Goal: Task Accomplishment & Management: Manage account settings

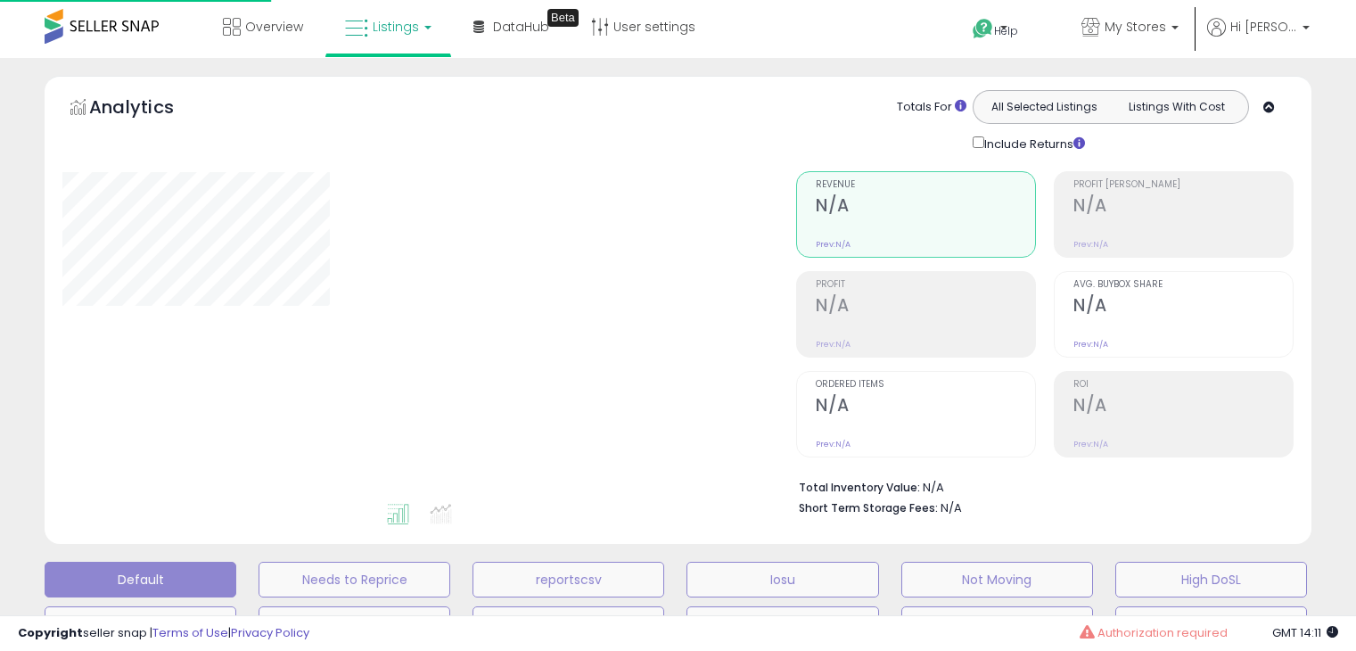
select select "**"
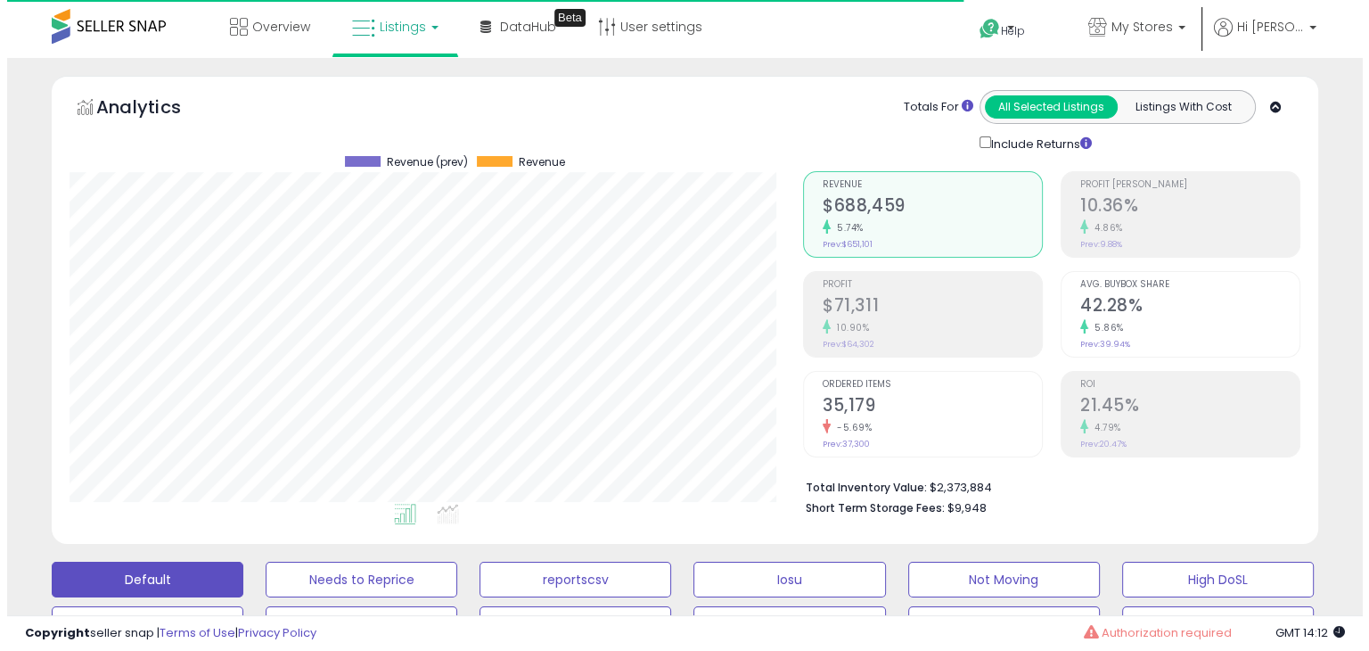
scroll to position [365, 733]
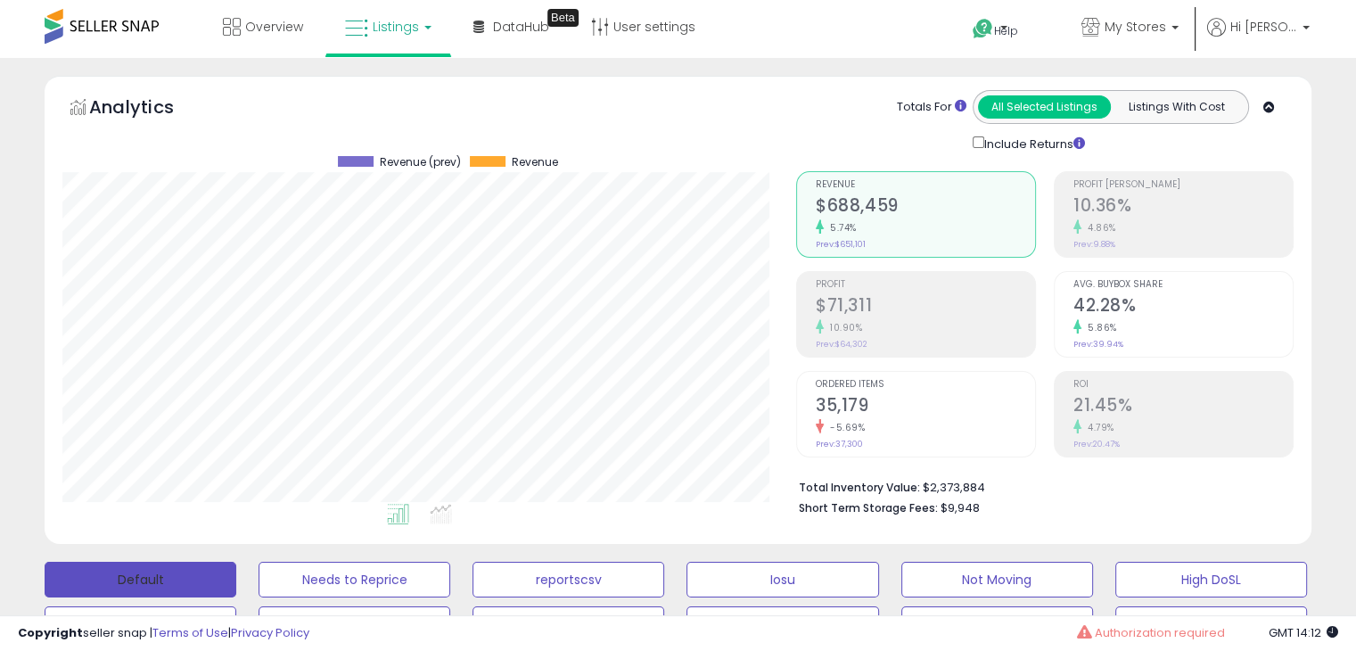
click at [152, 575] on button "Default" at bounding box center [141, 580] width 192 height 36
drag, startPoint x: 172, startPoint y: 580, endPoint x: 153, endPoint y: 579, distance: 18.8
click at [153, 579] on button "Default" at bounding box center [141, 580] width 192 height 36
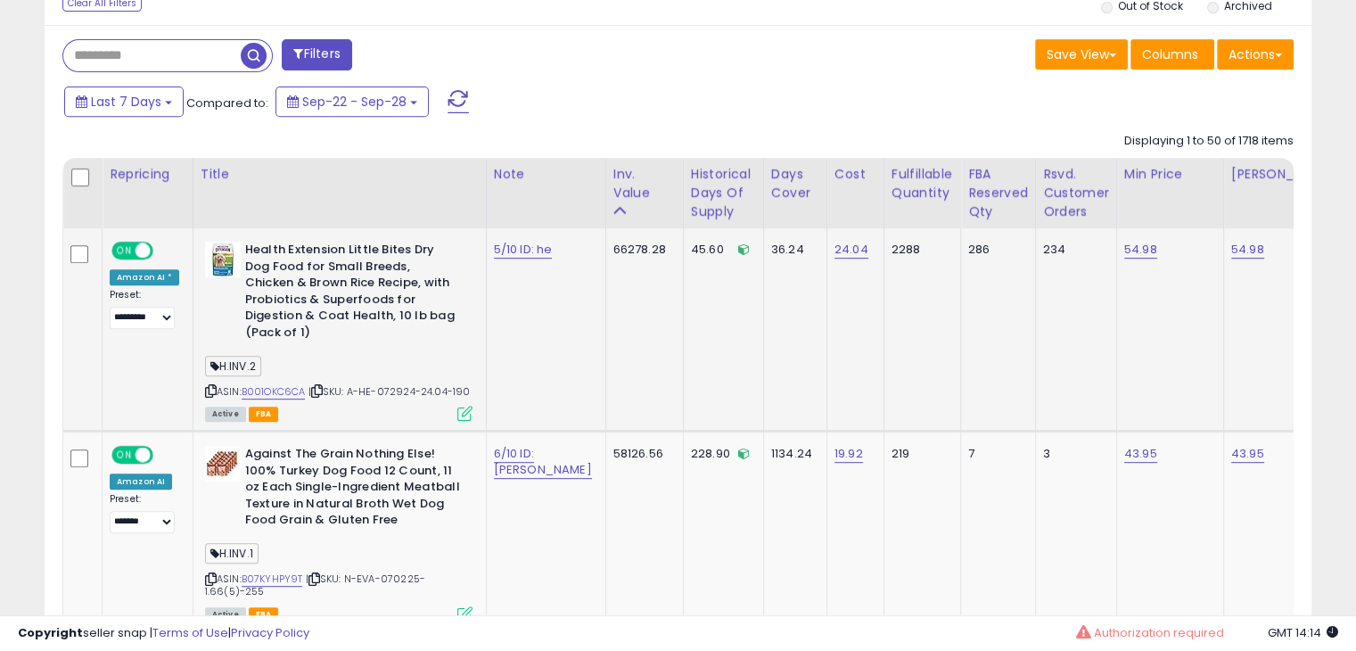
scroll to position [754, 0]
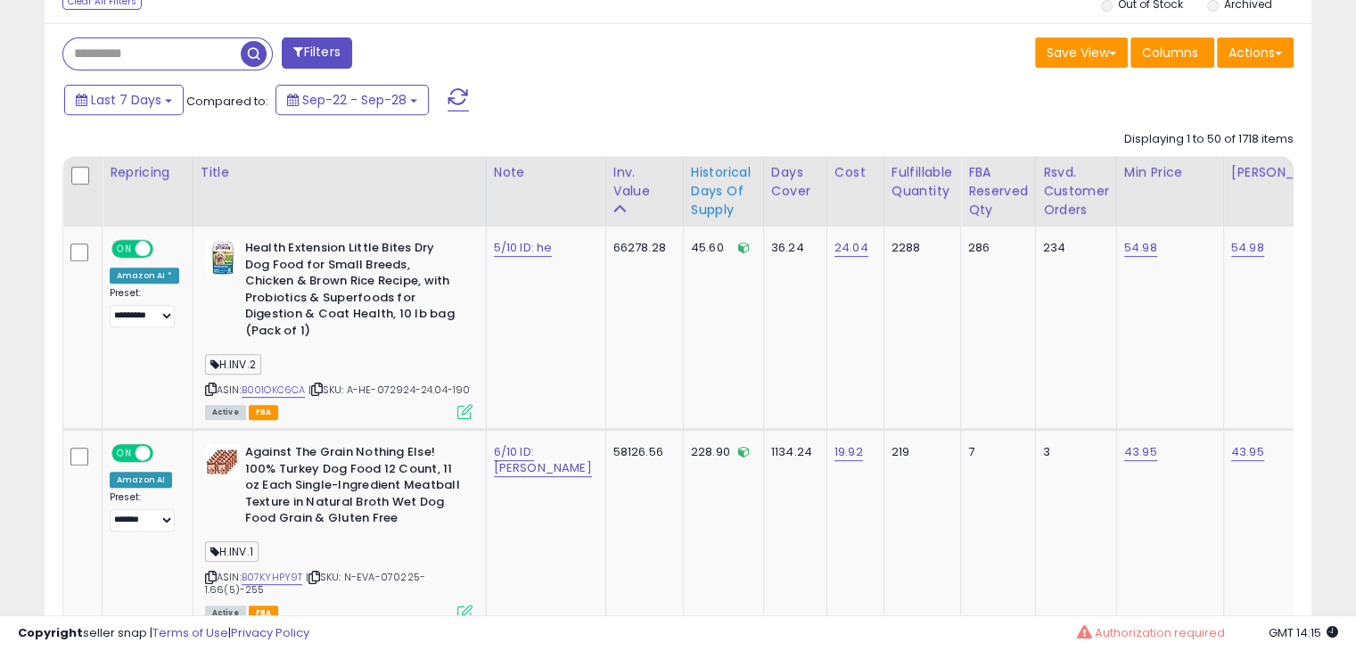
click at [689, 218] on th "Historical Days Of Supply" at bounding box center [723, 191] width 80 height 70
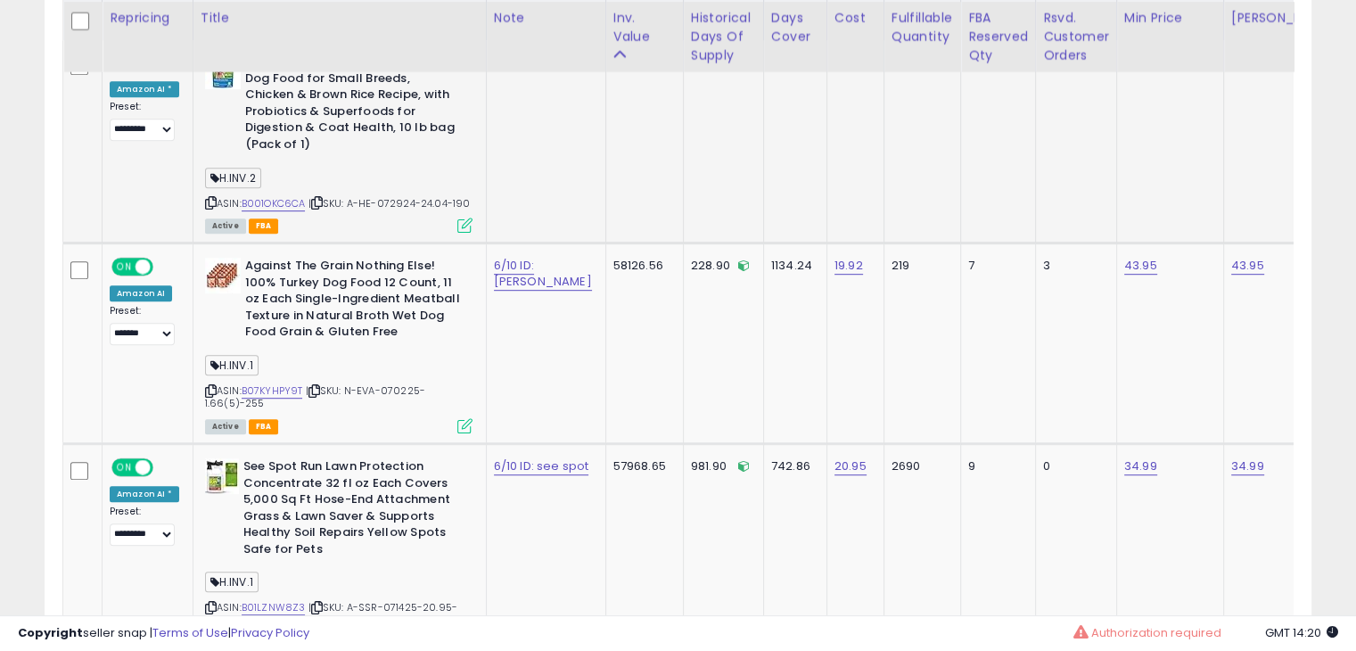
scroll to position [941, 0]
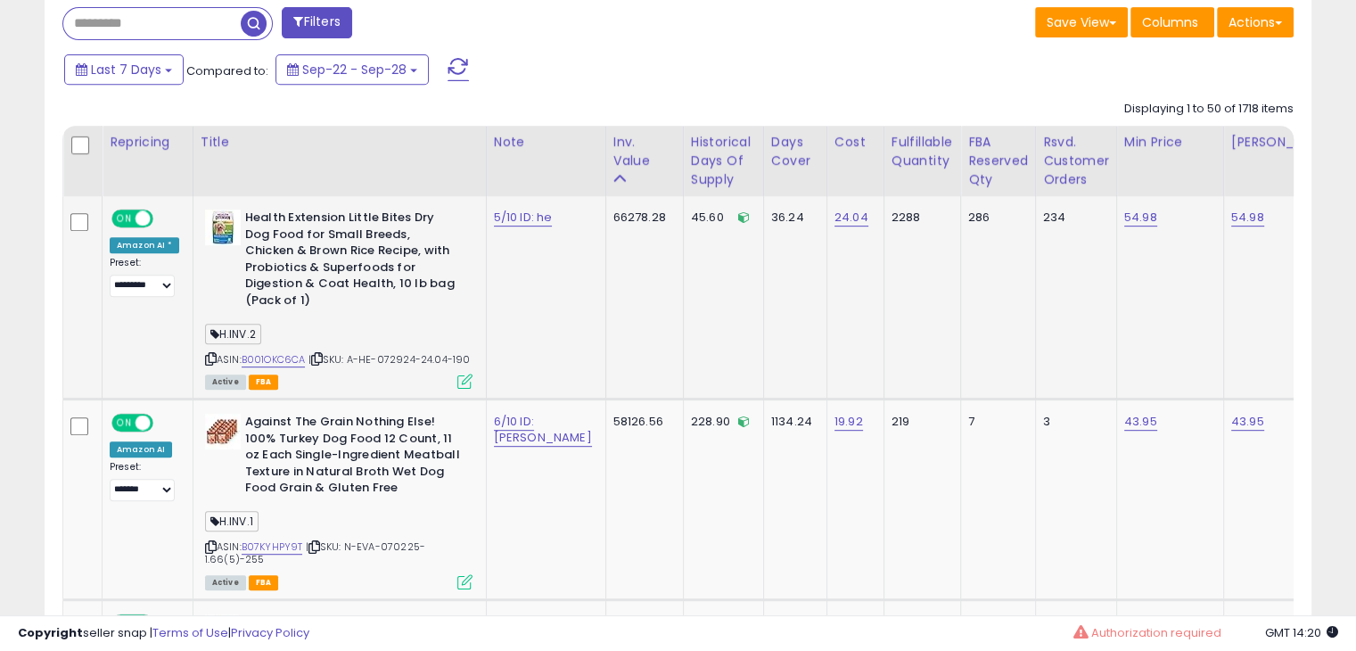
click at [459, 374] on icon at bounding box center [464, 381] width 15 height 15
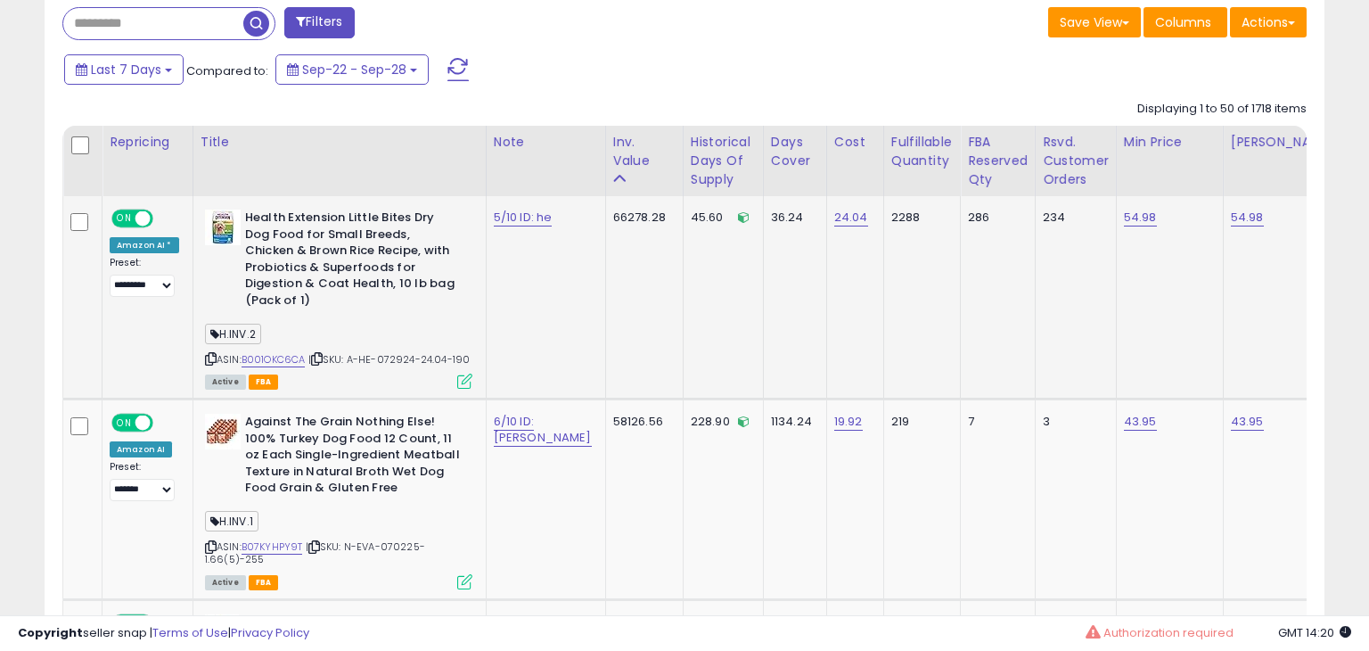
scroll to position [365, 742]
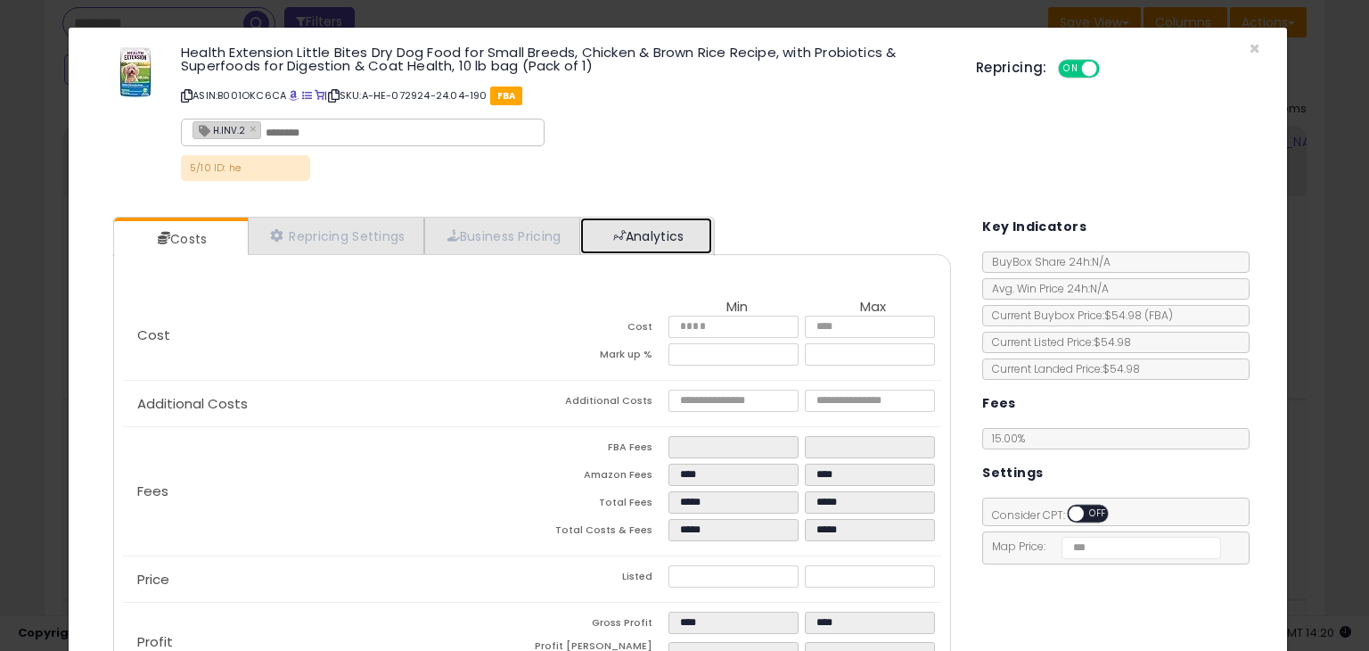
click at [629, 226] on link "Analytics" at bounding box center [646, 236] width 132 height 37
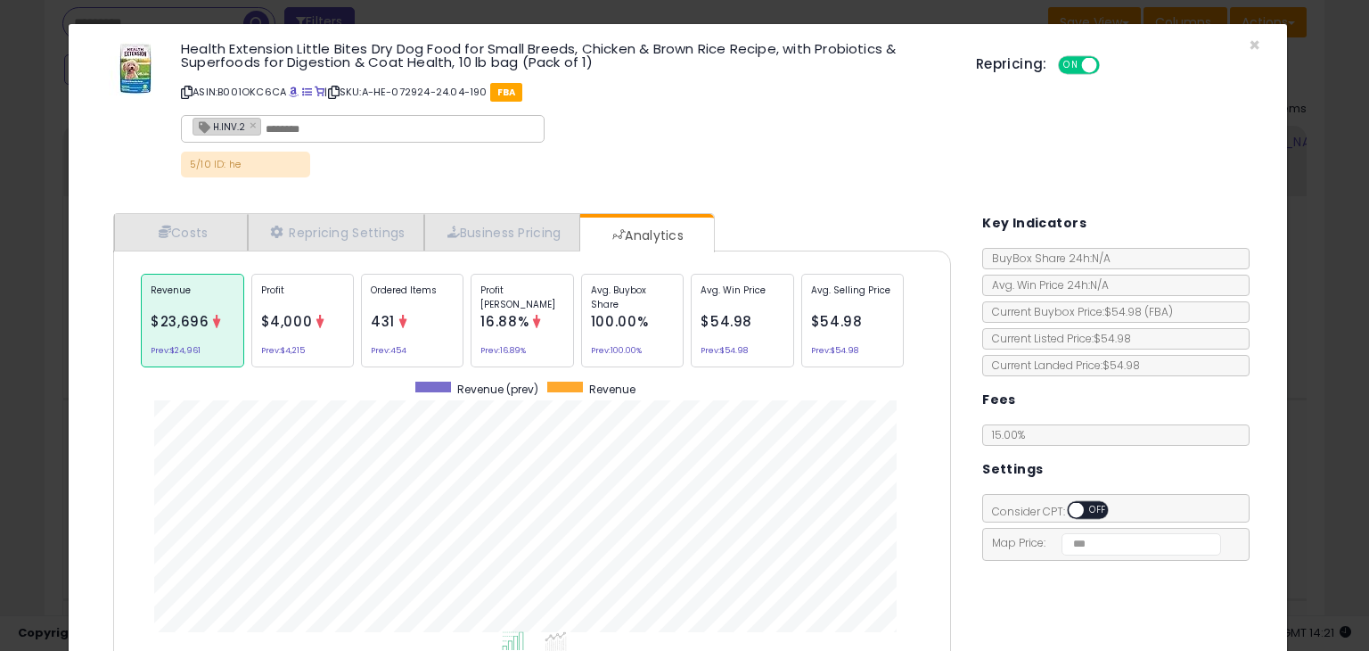
scroll to position [4, 0]
click at [624, 348] on small "Prev: 100.00%" at bounding box center [616, 350] width 51 height 5
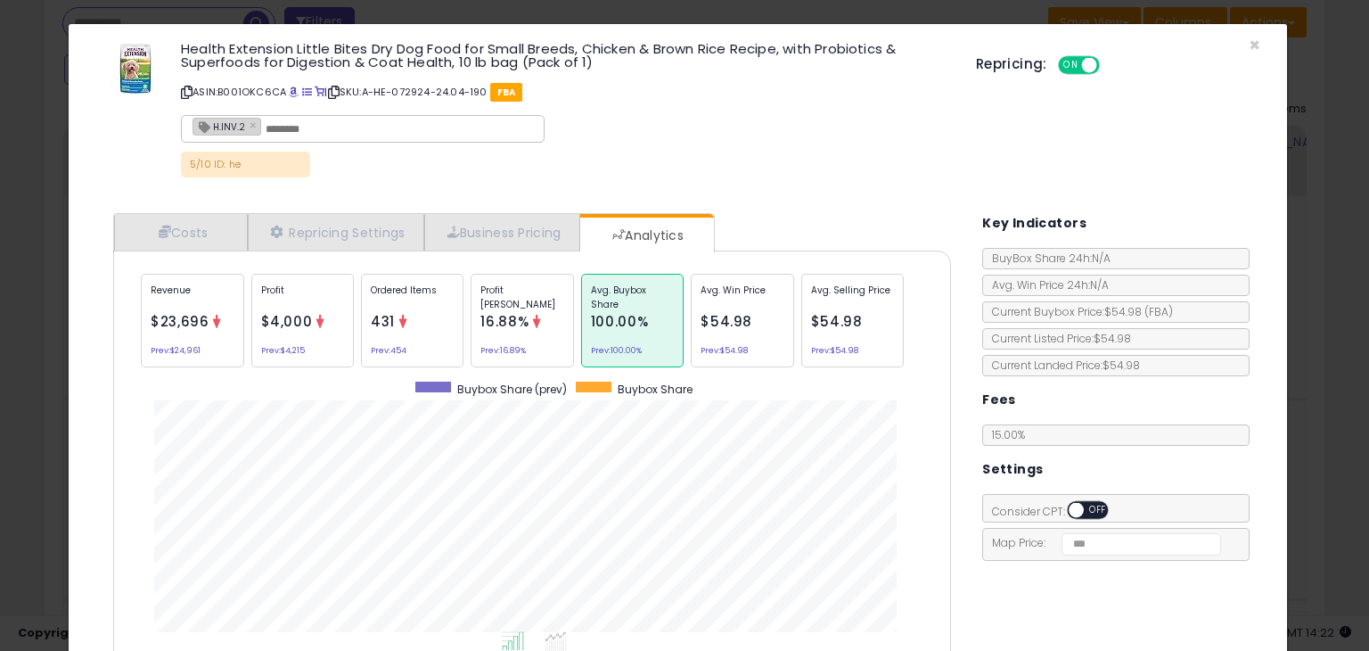
scroll to position [157, 0]
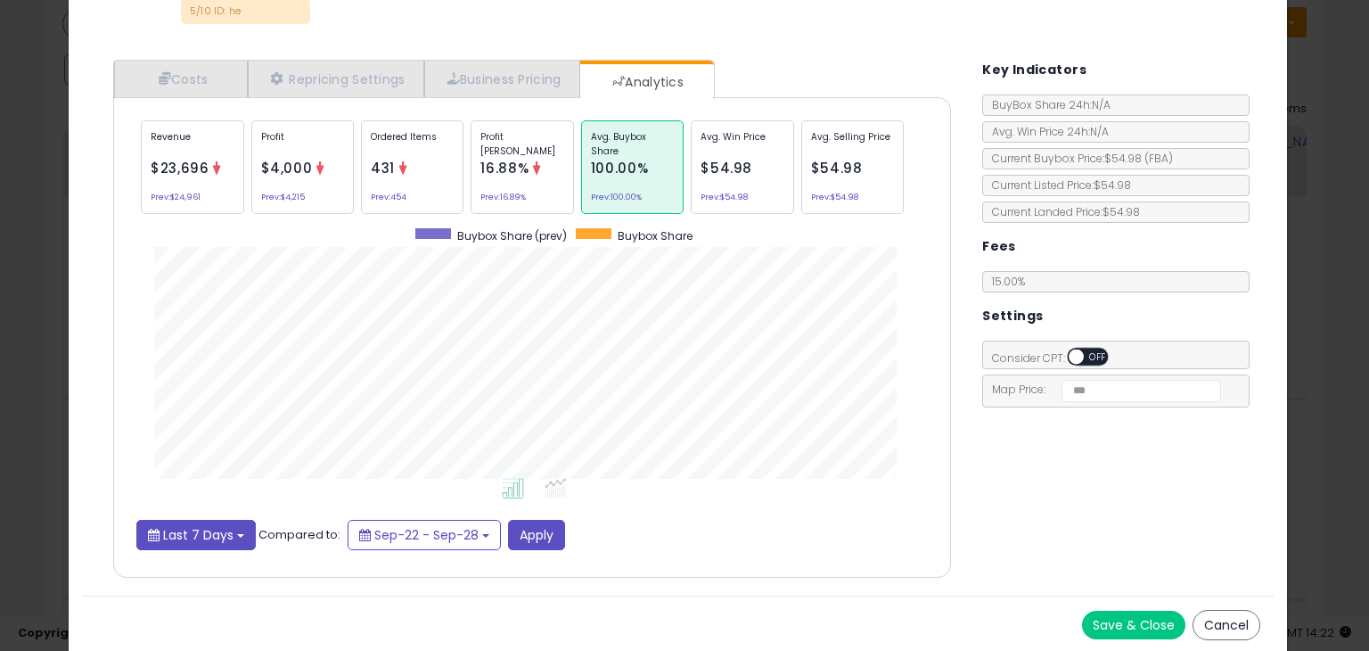
click at [214, 536] on span "Last 7 Days" at bounding box center [198, 535] width 70 height 18
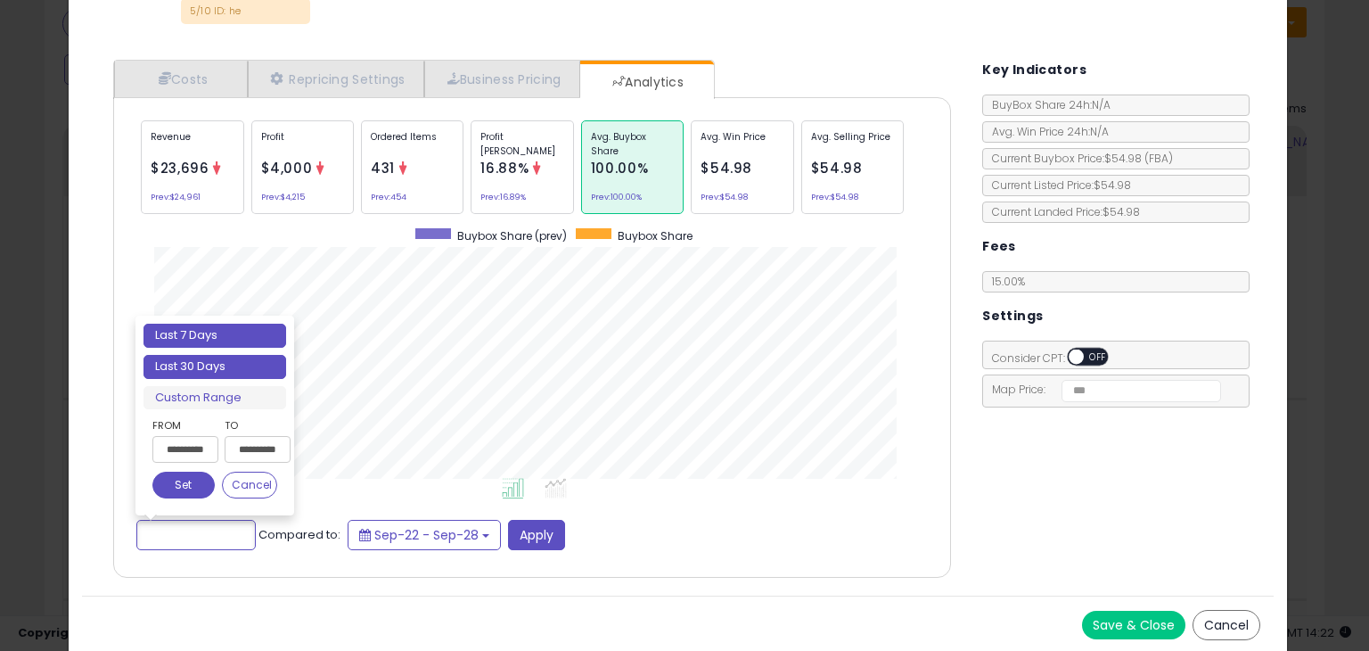
type input "**********"
click at [218, 368] on li "Last 30 Days" at bounding box center [215, 367] width 143 height 24
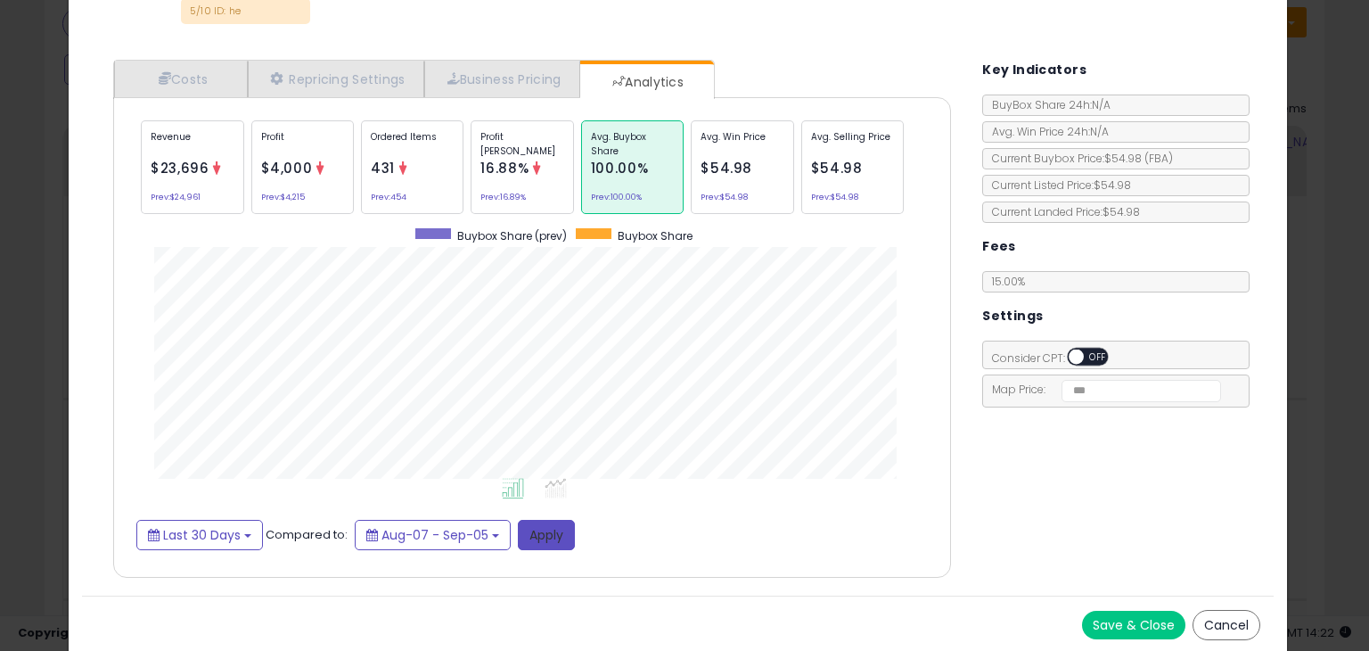
click at [524, 536] on button "Apply" at bounding box center [546, 535] width 57 height 30
click at [862, 174] on div at bounding box center [868, 170] width 13 height 18
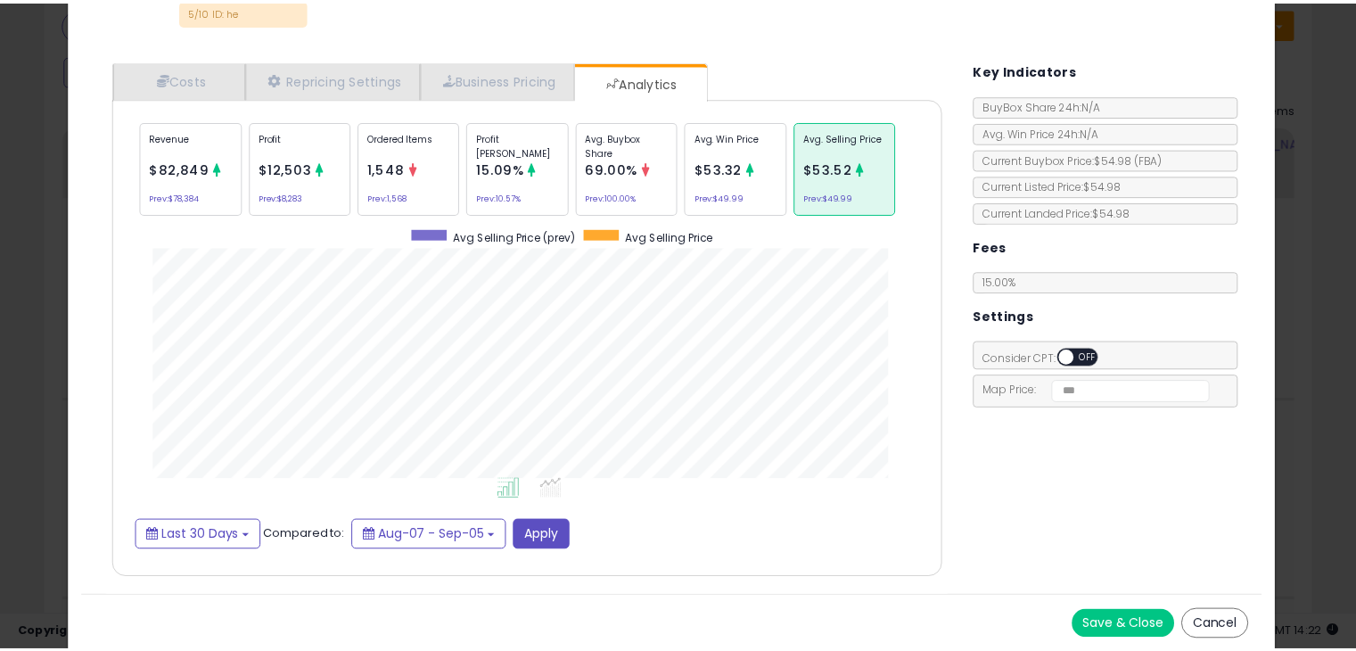
scroll to position [0, 0]
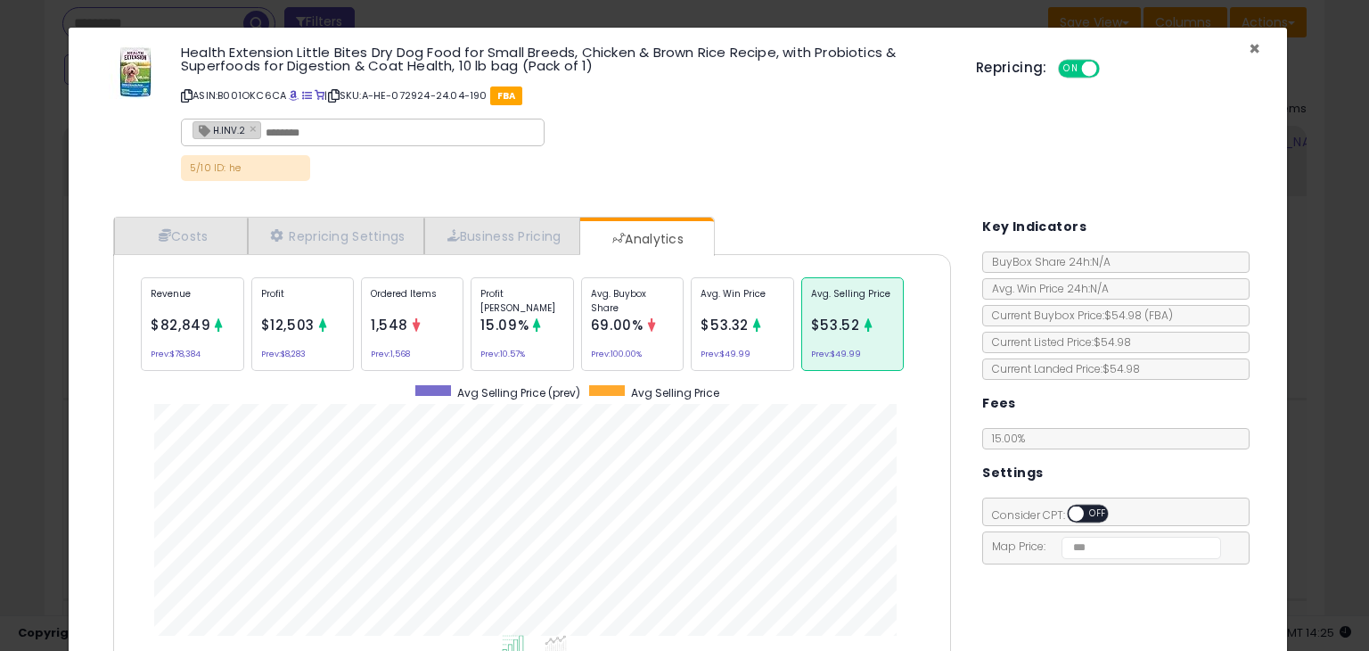
click at [1249, 47] on span "×" at bounding box center [1255, 49] width 12 height 26
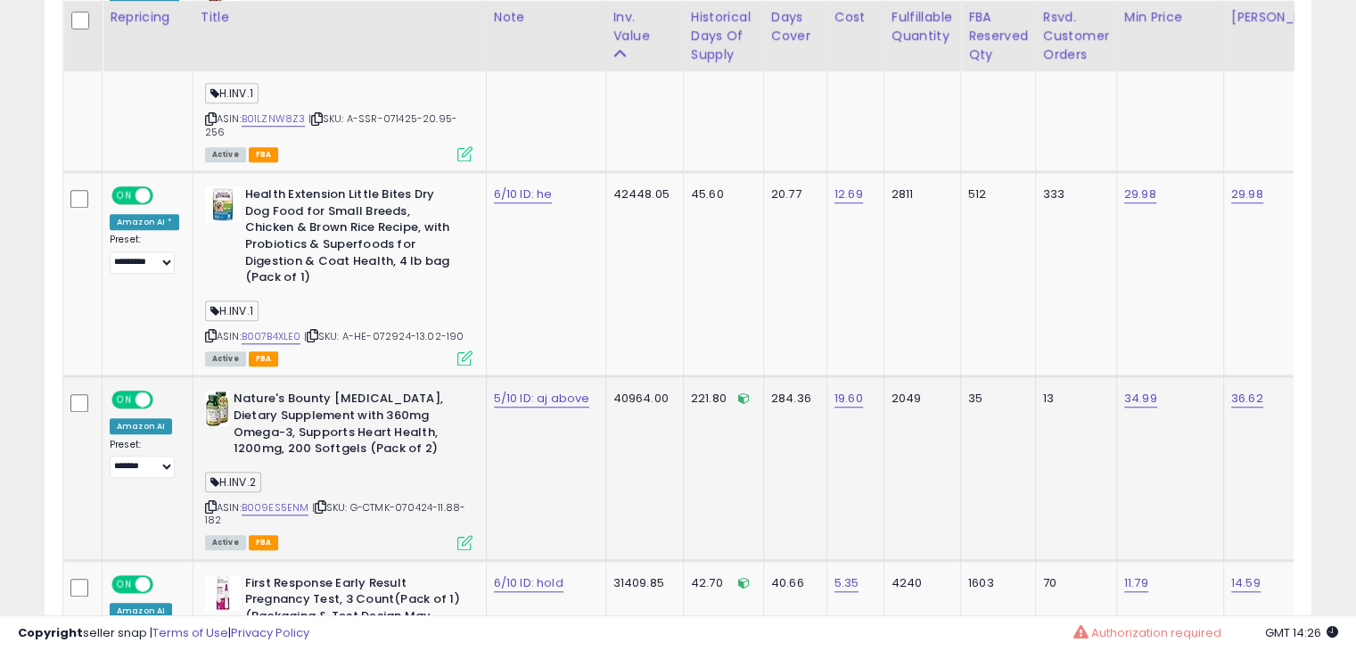
scroll to position [1439, 0]
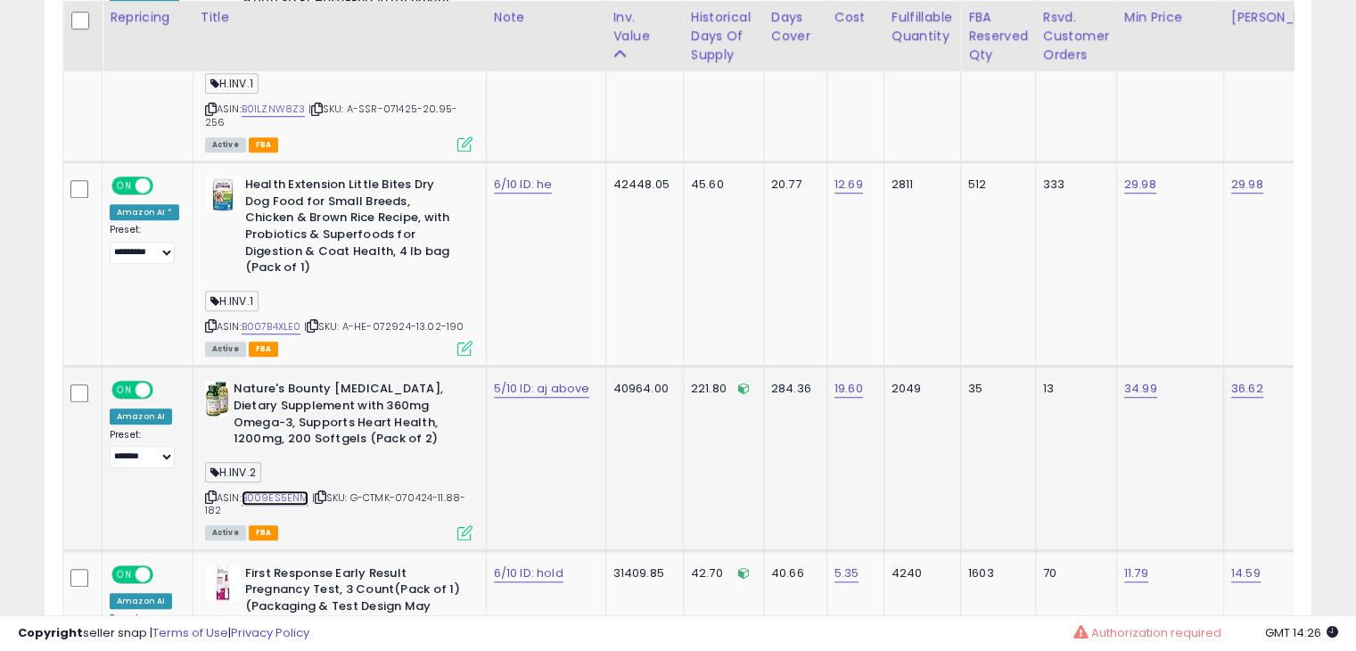
click at [280, 490] on link "B009ES5ENM" at bounding box center [276, 497] width 68 height 15
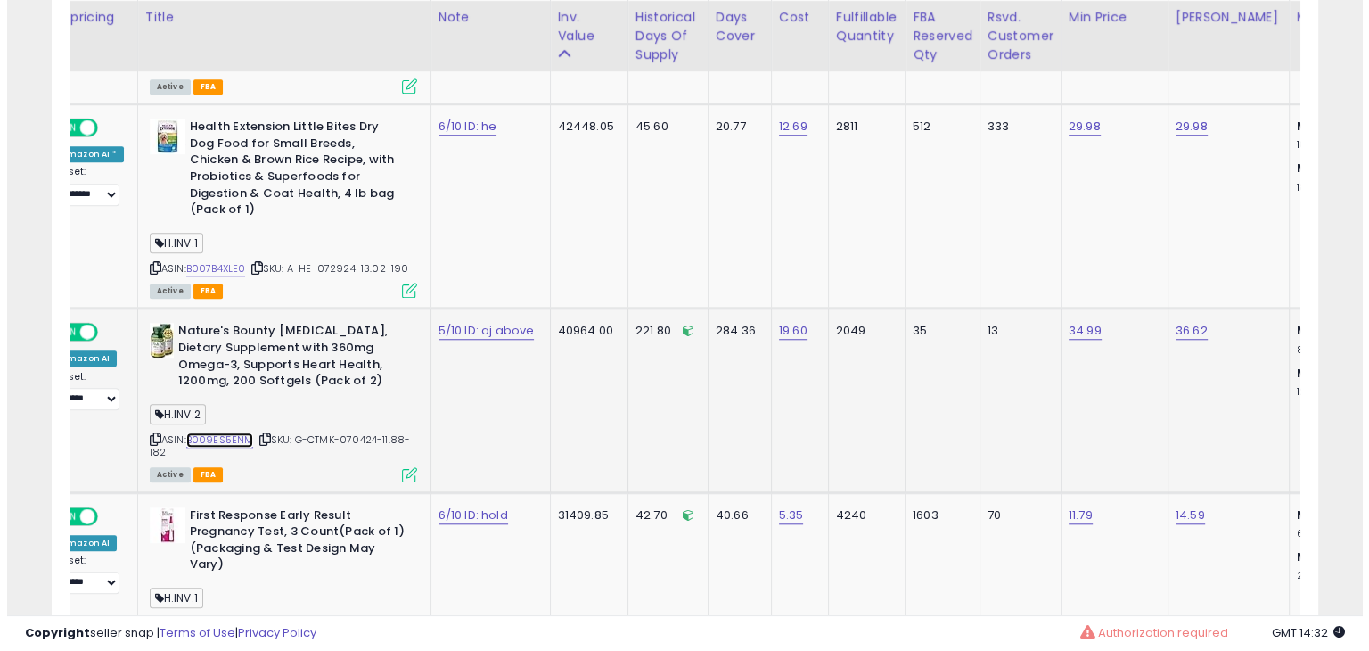
scroll to position [0, 0]
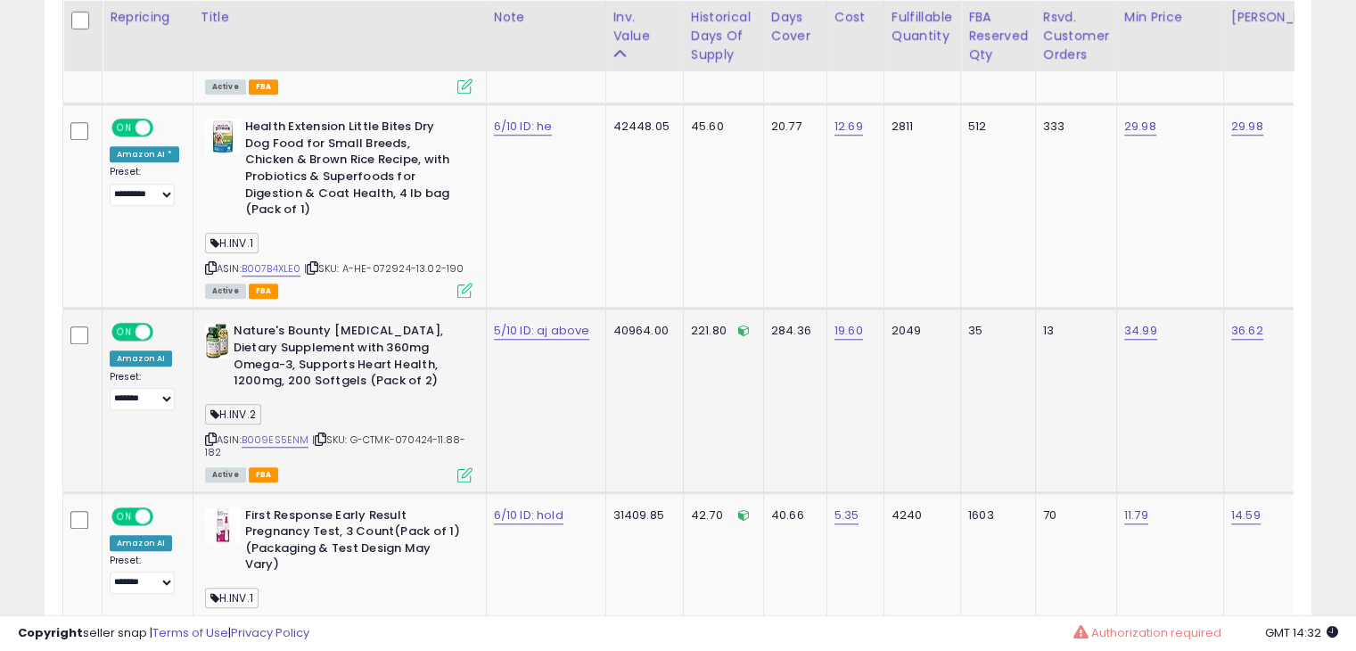
click at [462, 467] on icon at bounding box center [464, 474] width 15 height 15
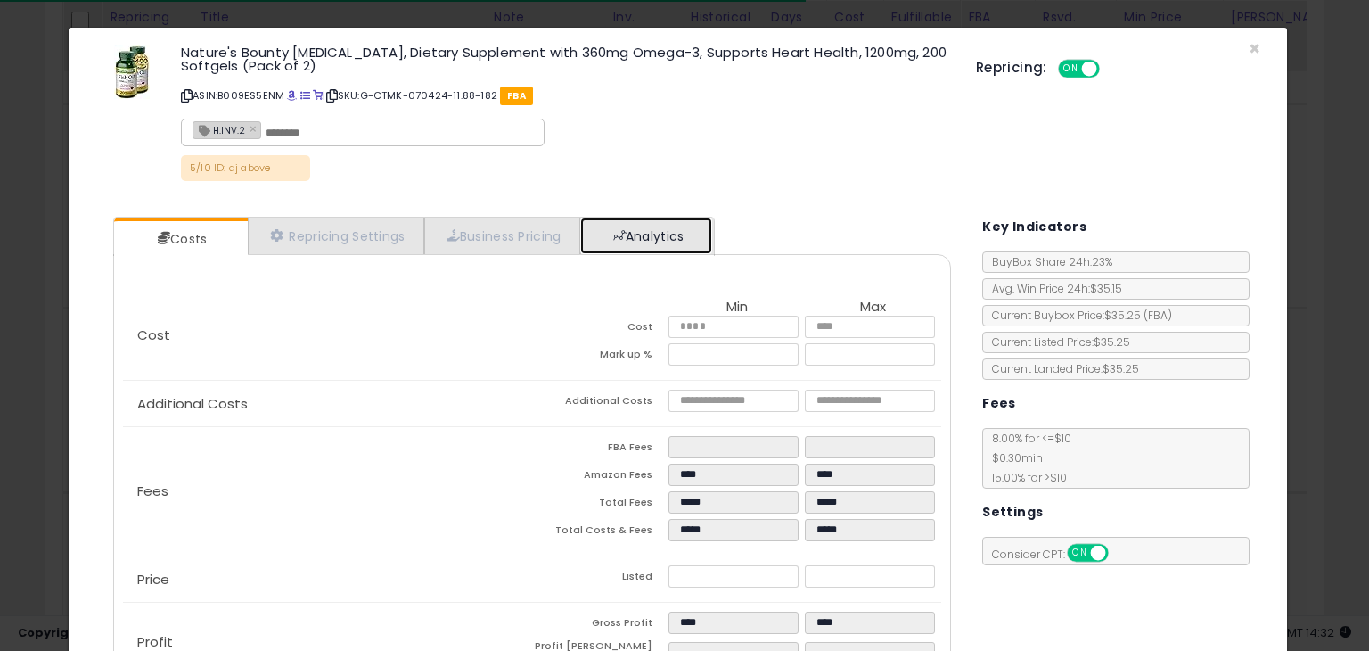
click at [651, 240] on link "Analytics" at bounding box center [646, 236] width 132 height 37
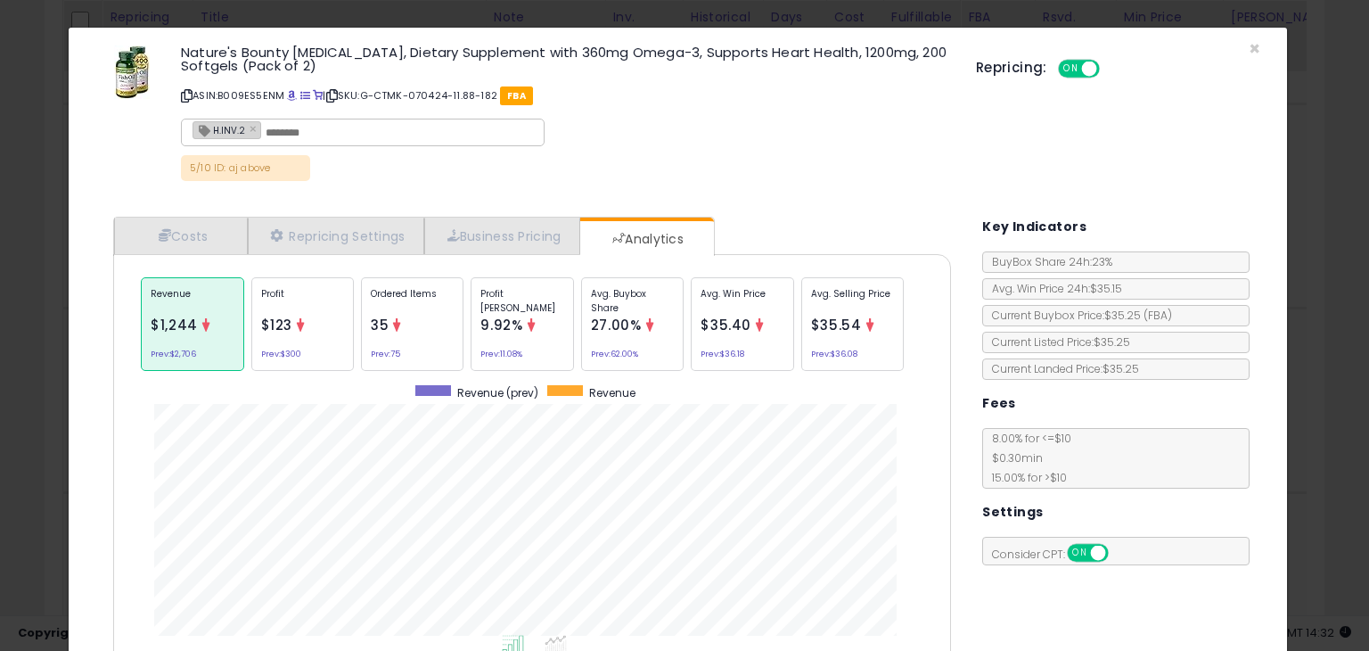
click at [735, 333] on span "$35.40" at bounding box center [726, 325] width 51 height 19
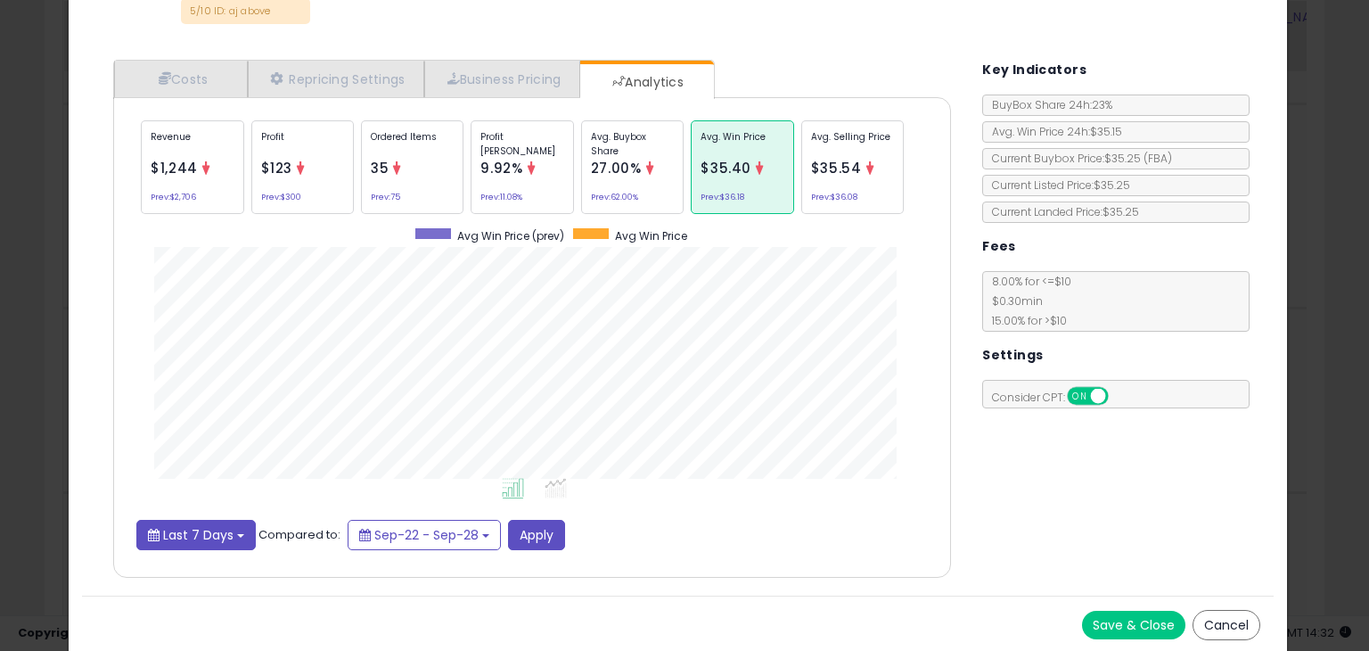
click at [189, 542] on button "Last 7 Days" at bounding box center [195, 535] width 119 height 30
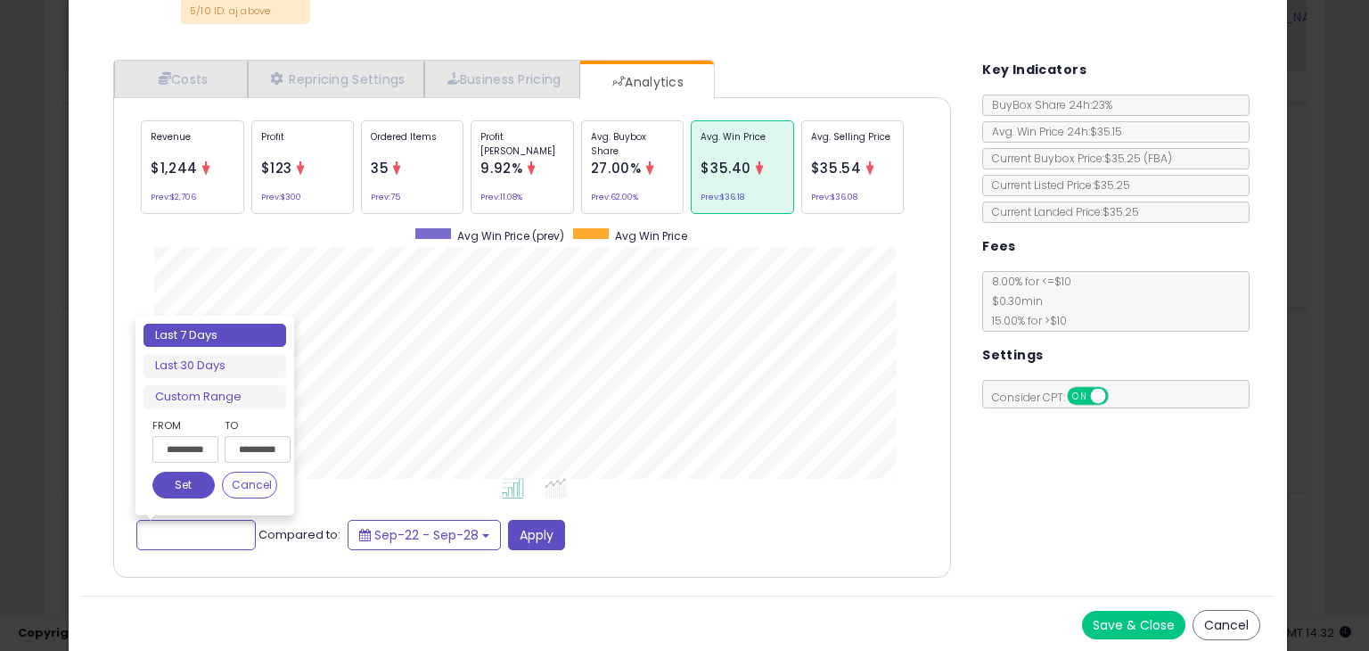
type input "**********"
click at [158, 480] on button "Set" at bounding box center [183, 485] width 62 height 27
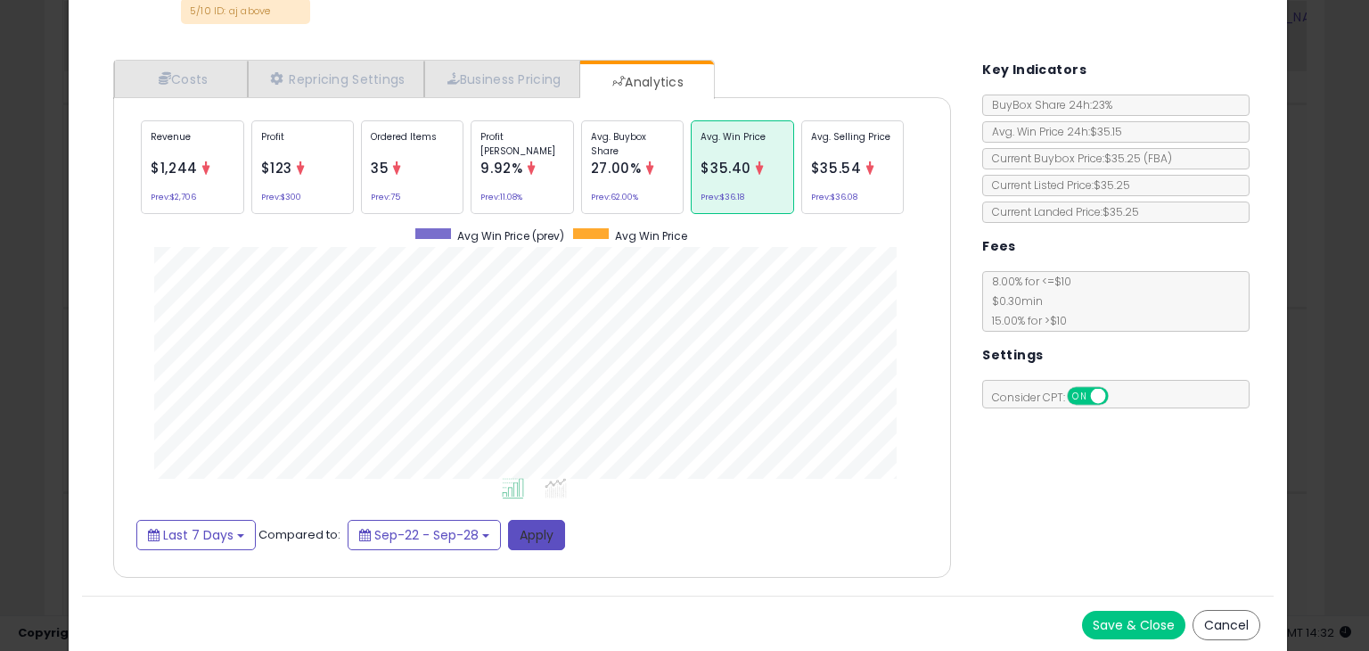
click at [534, 527] on button "Apply" at bounding box center [536, 535] width 57 height 30
click at [850, 172] on span "$35.54" at bounding box center [836, 168] width 51 height 19
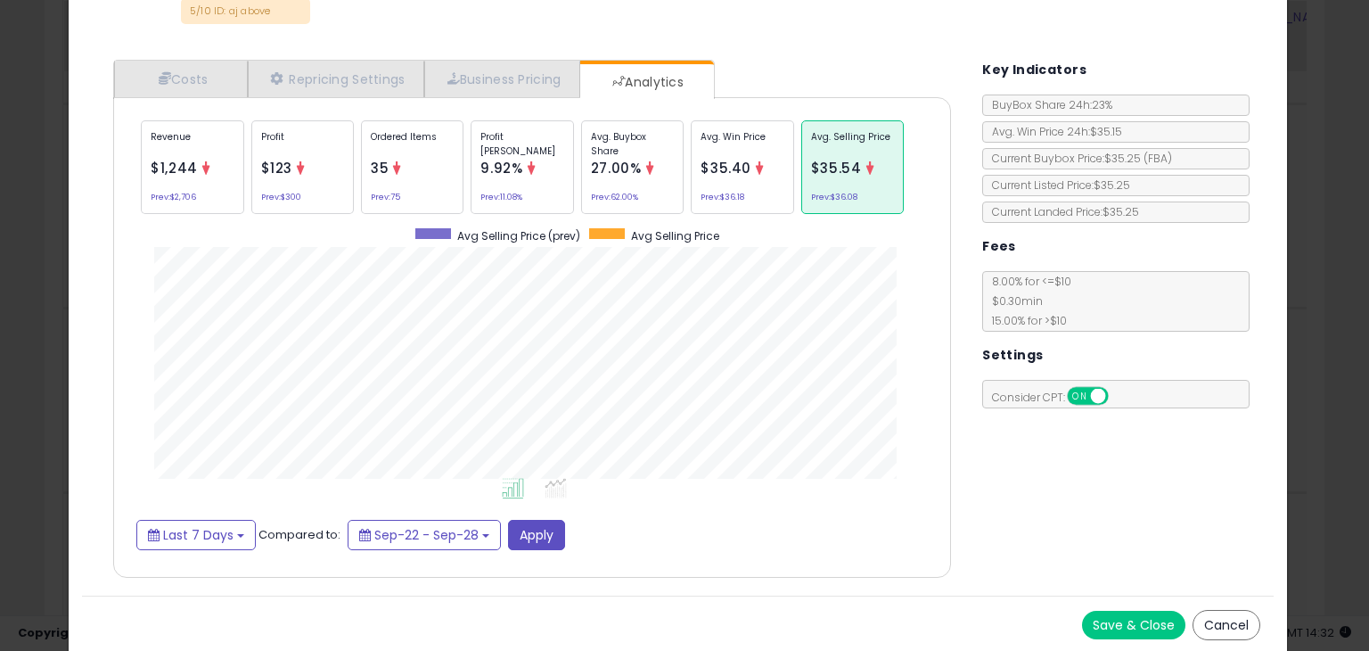
click at [727, 159] on span "$35.40" at bounding box center [726, 168] width 51 height 19
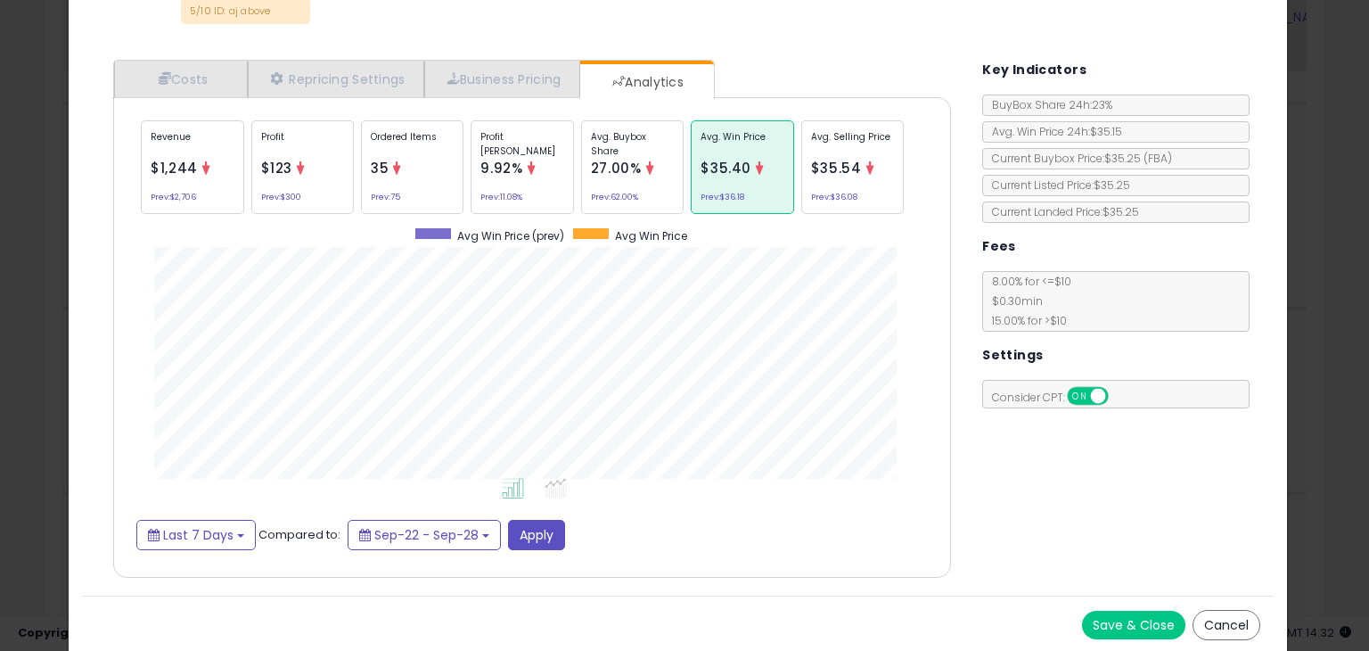
click at [644, 161] on icon at bounding box center [650, 167] width 13 height 13
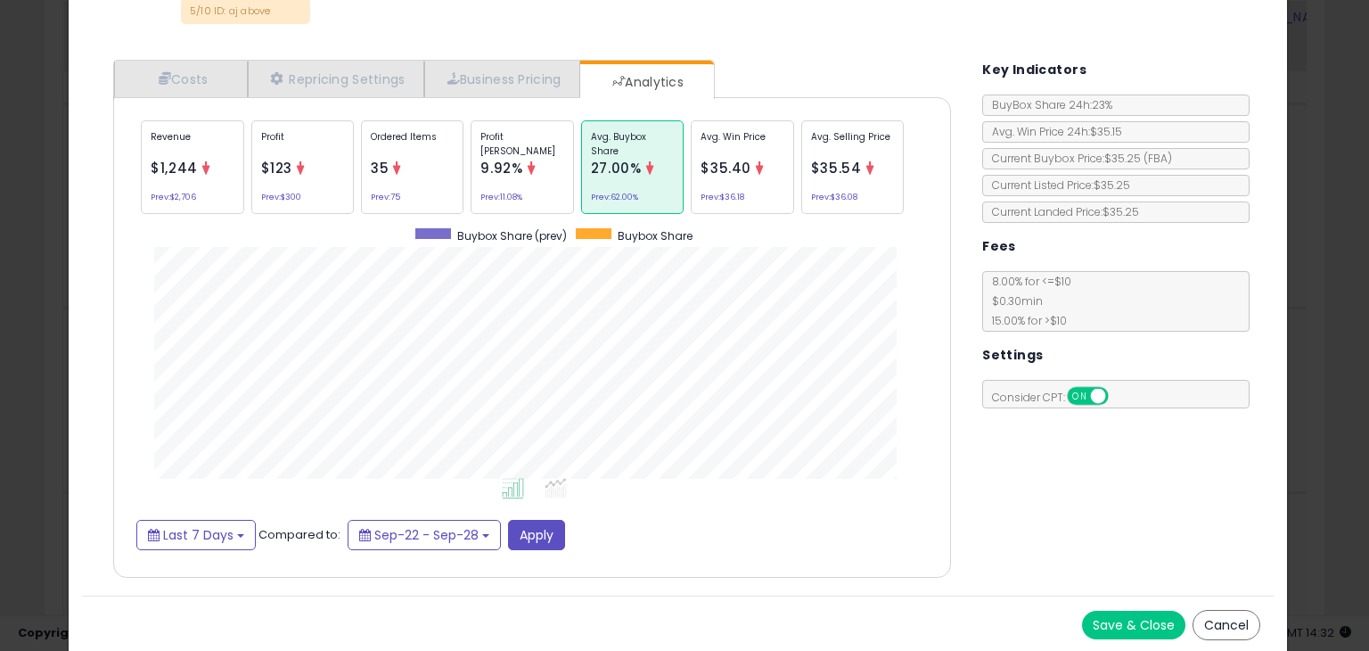
click at [182, 159] on span "$1,244" at bounding box center [174, 168] width 47 height 19
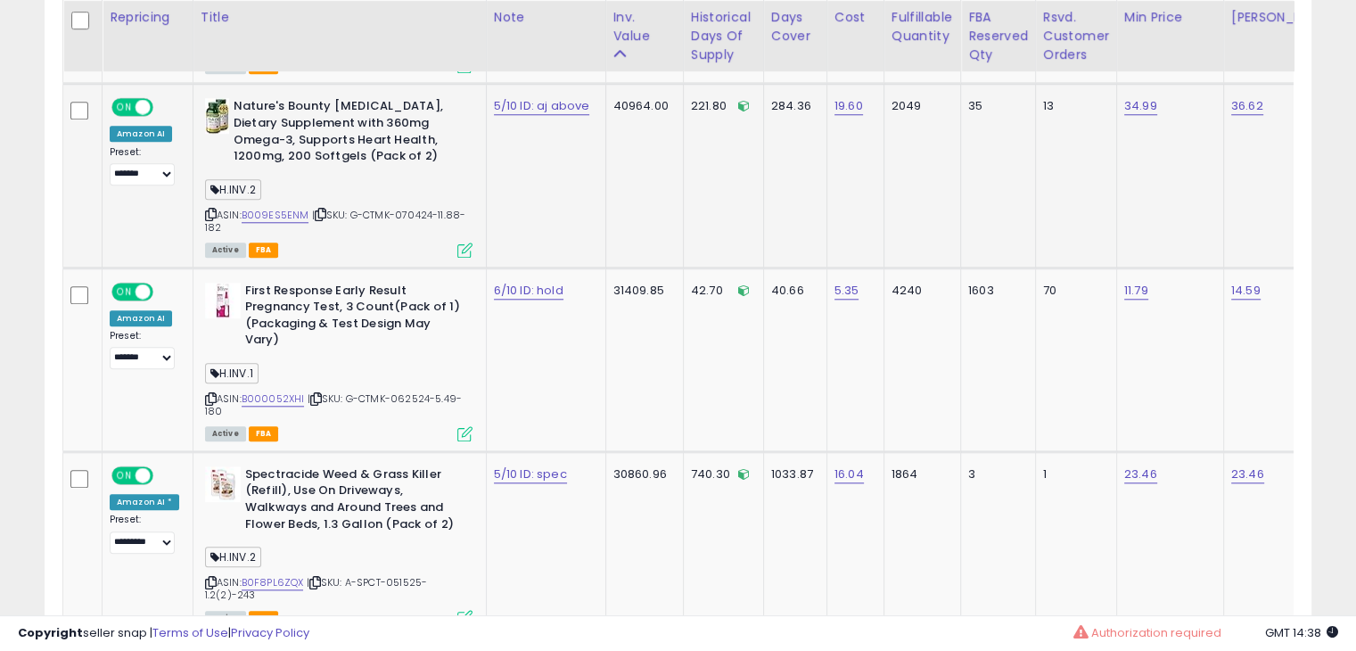
scroll to position [1721, 0]
click at [261, 392] on link "B000052XHI" at bounding box center [273, 399] width 63 height 15
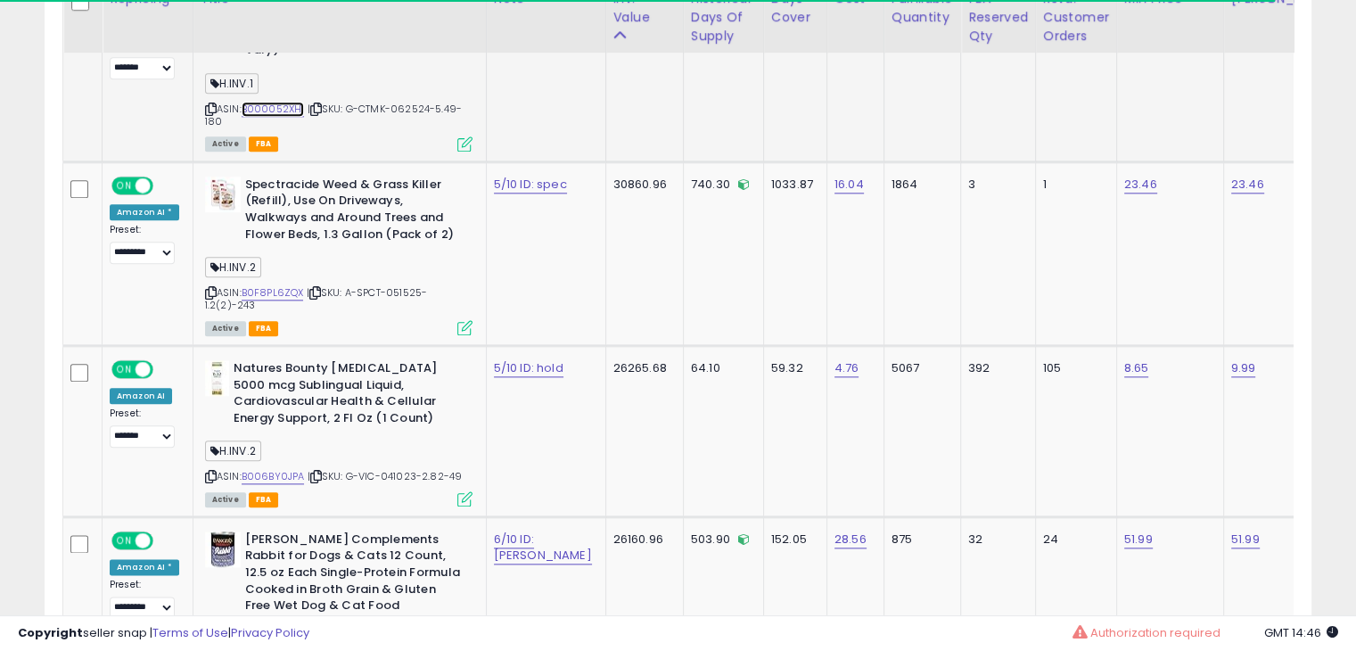
scroll to position [2020, 0]
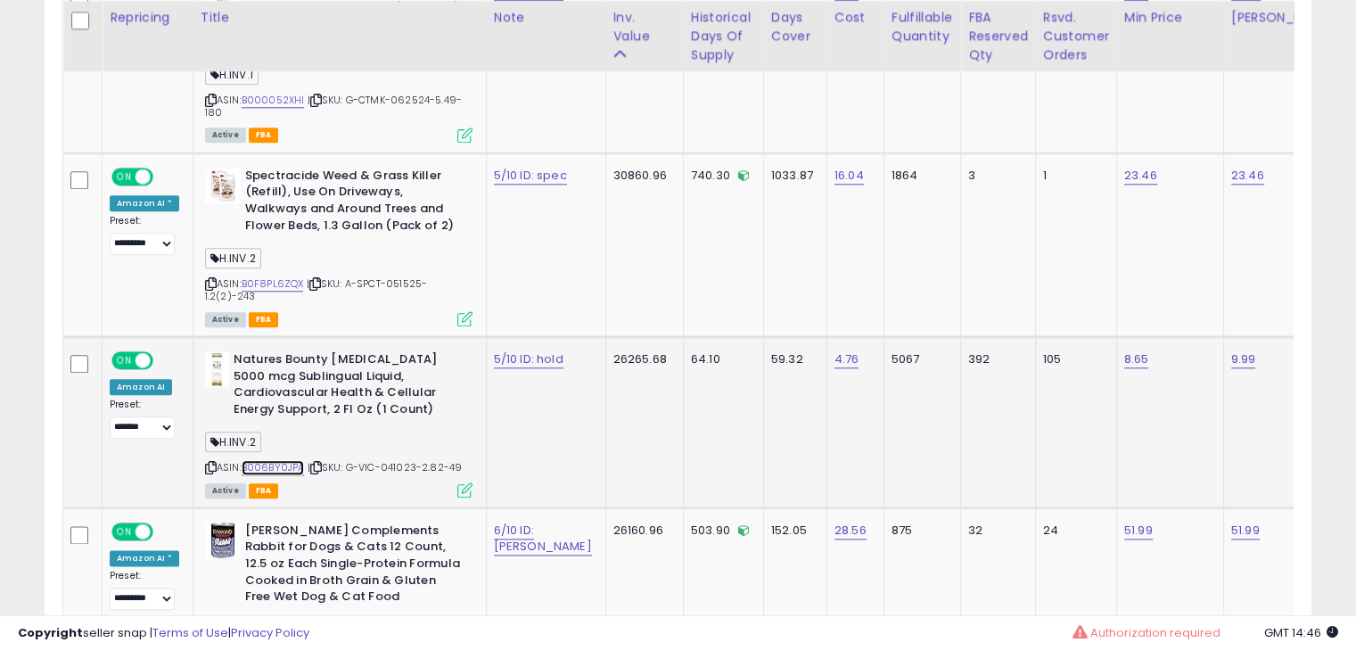
click at [278, 460] on link "B006BY0JPA" at bounding box center [273, 467] width 63 height 15
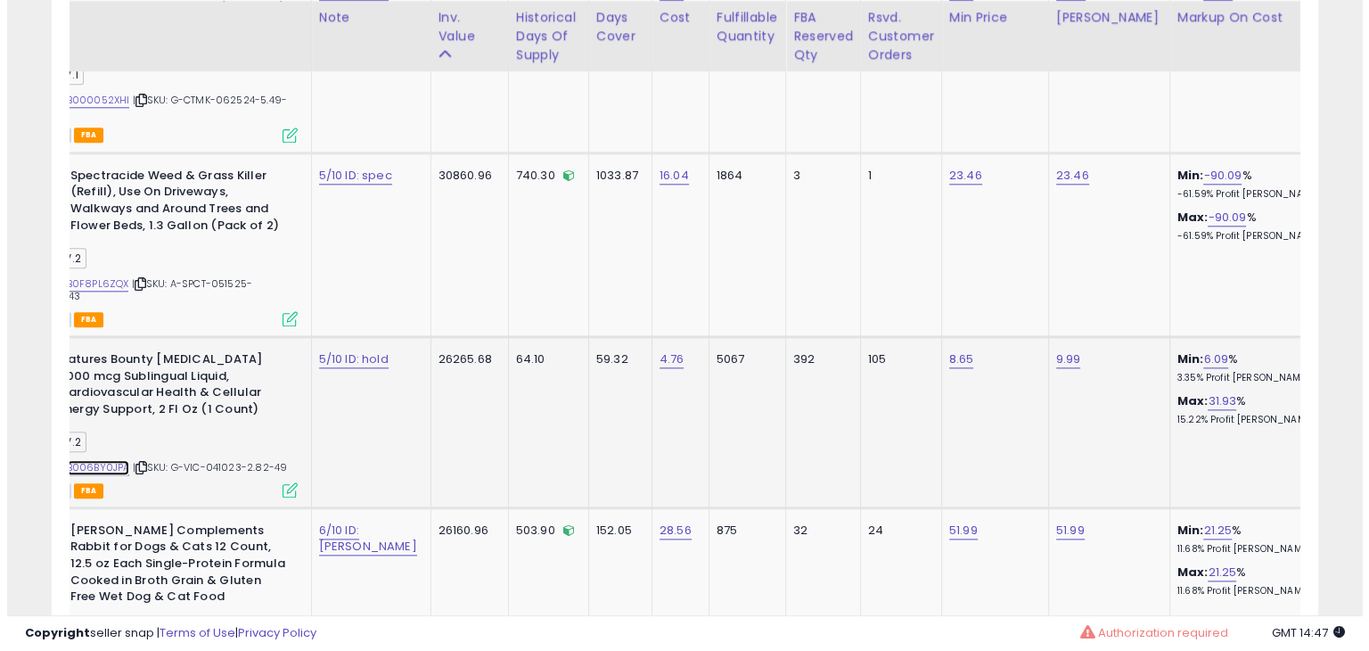
scroll to position [0, 207]
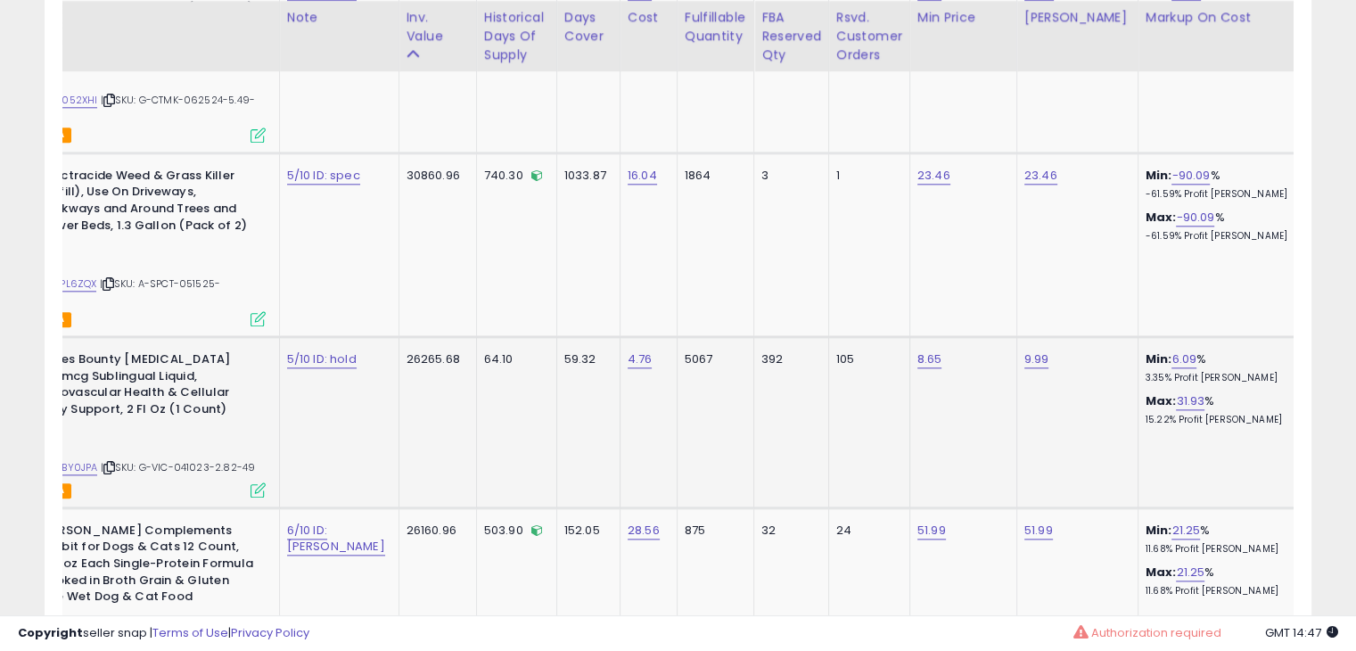
click at [253, 482] on icon at bounding box center [258, 489] width 15 height 15
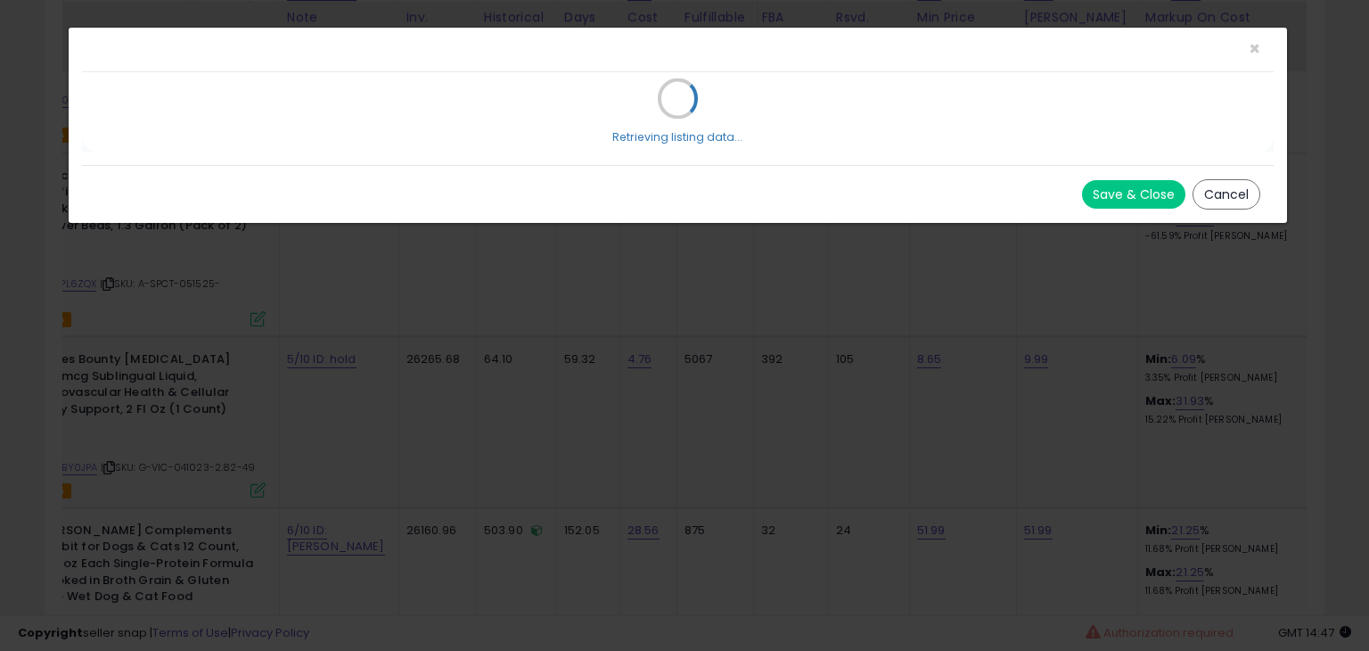
scroll to position [0, 0]
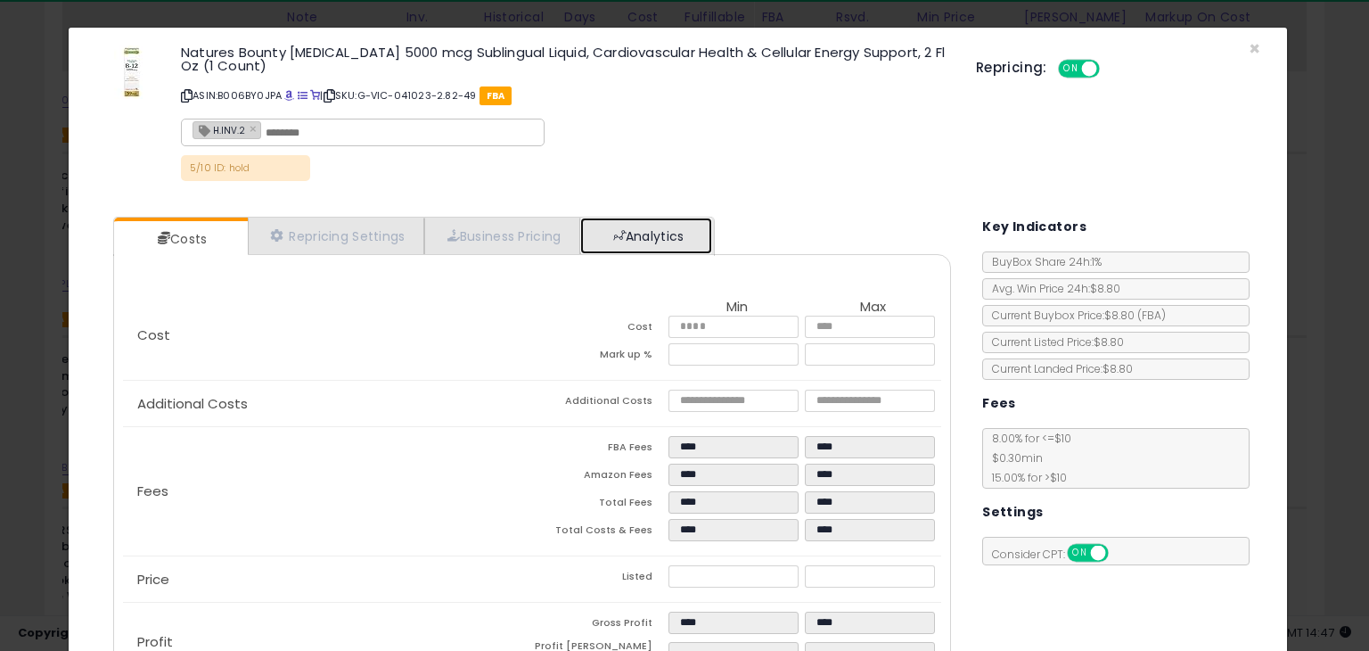
click at [653, 220] on link "Analytics" at bounding box center [646, 236] width 132 height 37
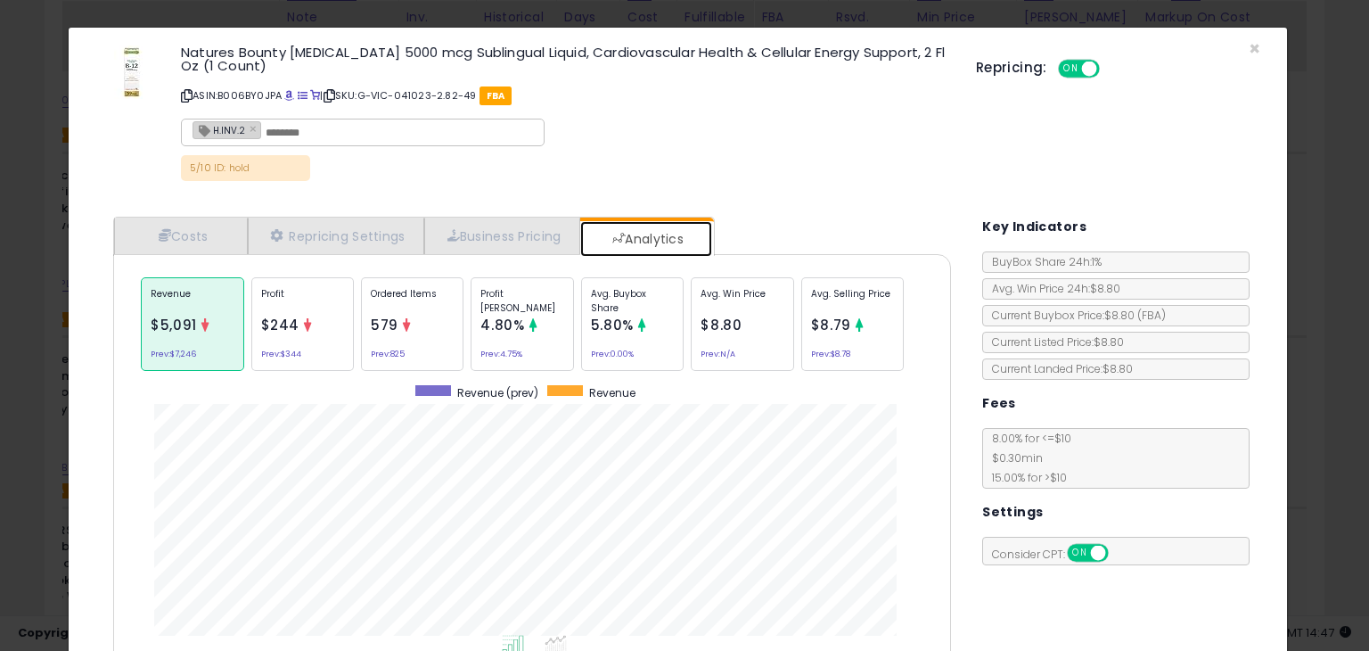
scroll to position [157, 0]
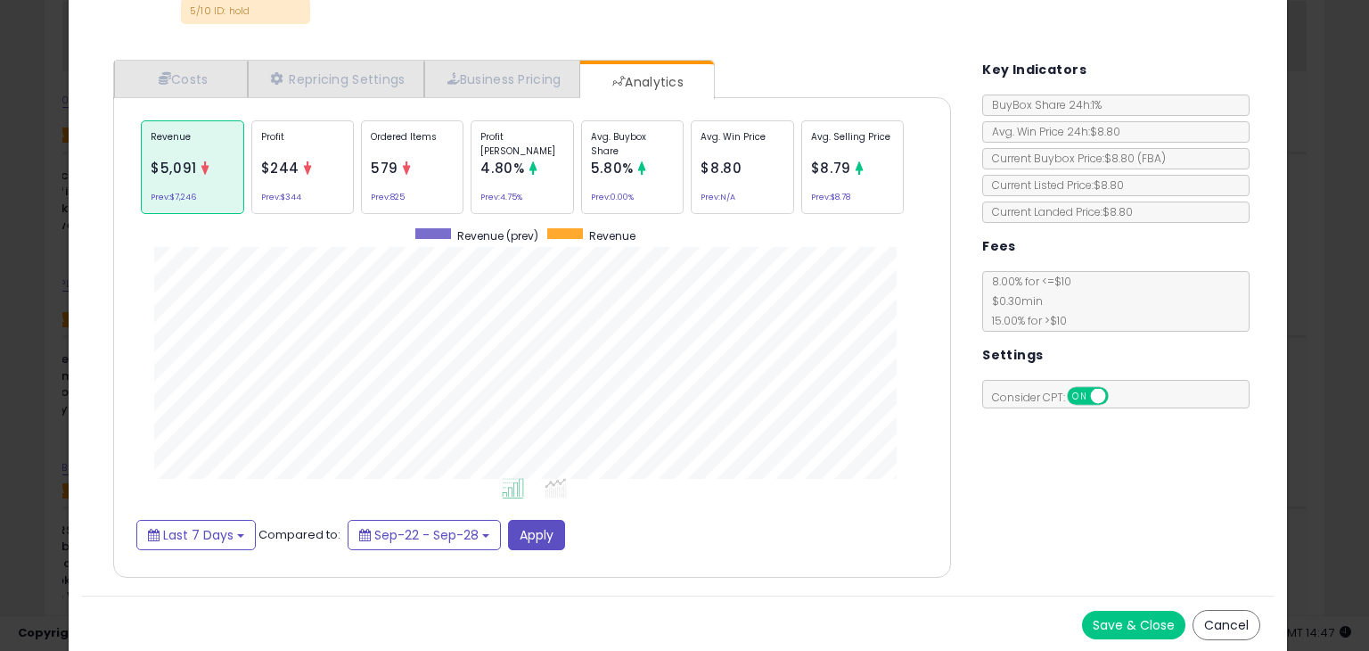
click at [640, 167] on icon at bounding box center [642, 167] width 13 height 13
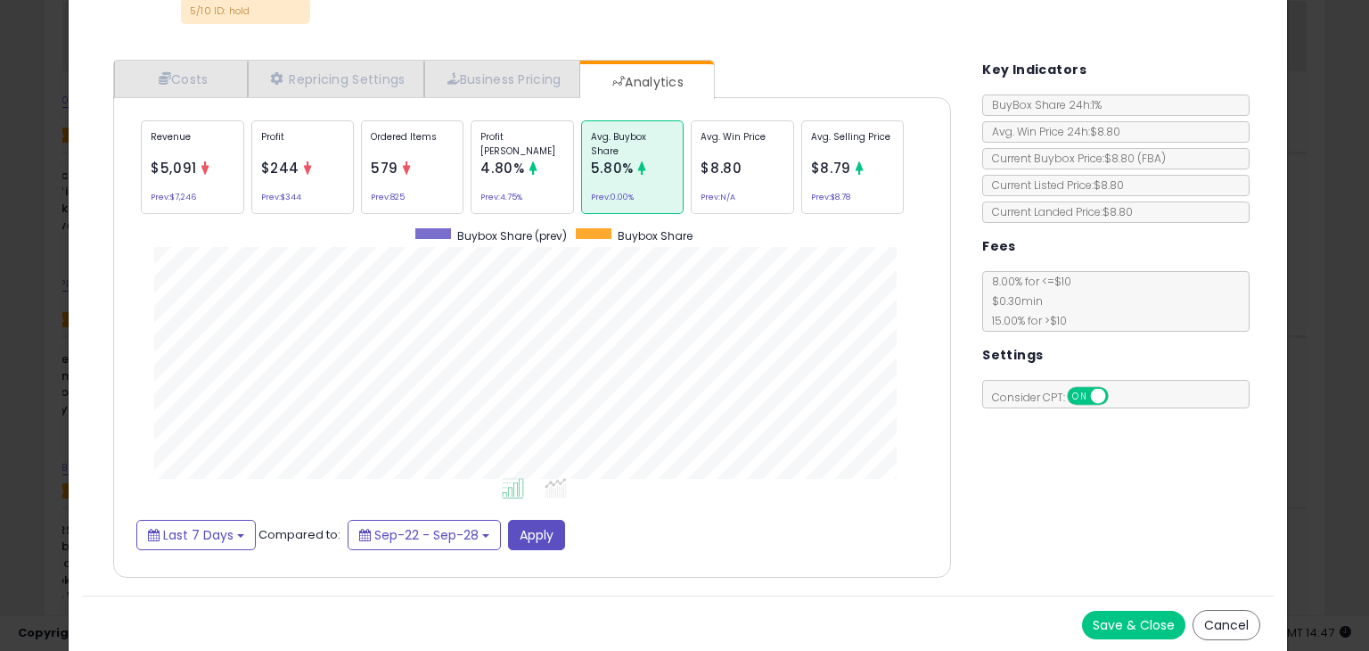
scroll to position [547, 865]
click at [200, 532] on span "Last 7 Days" at bounding box center [198, 535] width 70 height 18
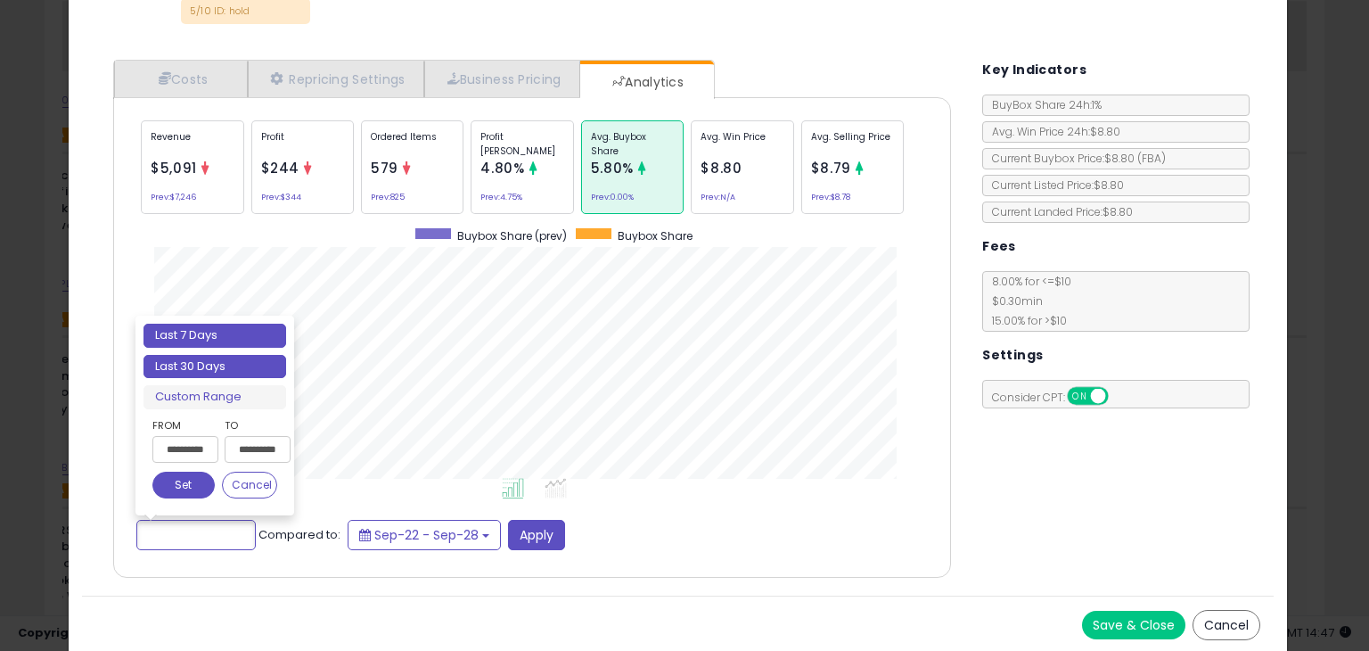
type input "**********"
click at [185, 355] on li "Last 30 Days" at bounding box center [215, 367] width 143 height 24
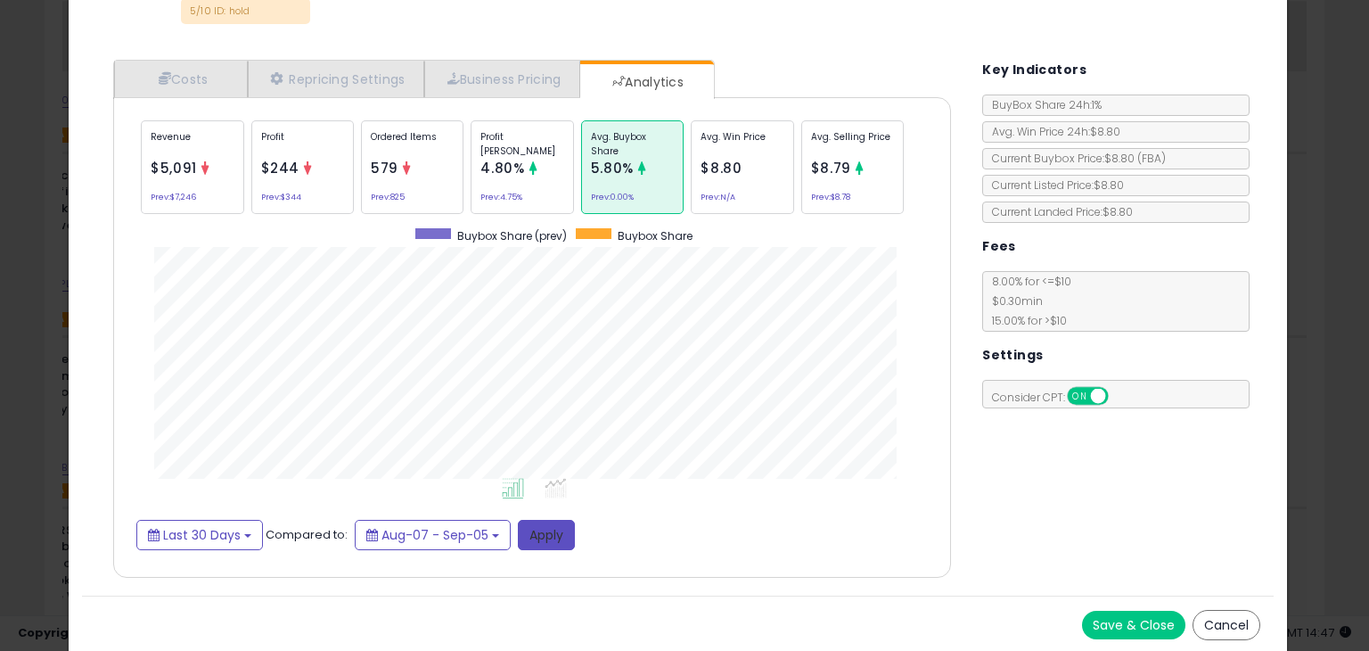
click at [539, 532] on button "Apply" at bounding box center [546, 535] width 57 height 30
click at [546, 530] on button "Apply" at bounding box center [546, 535] width 57 height 30
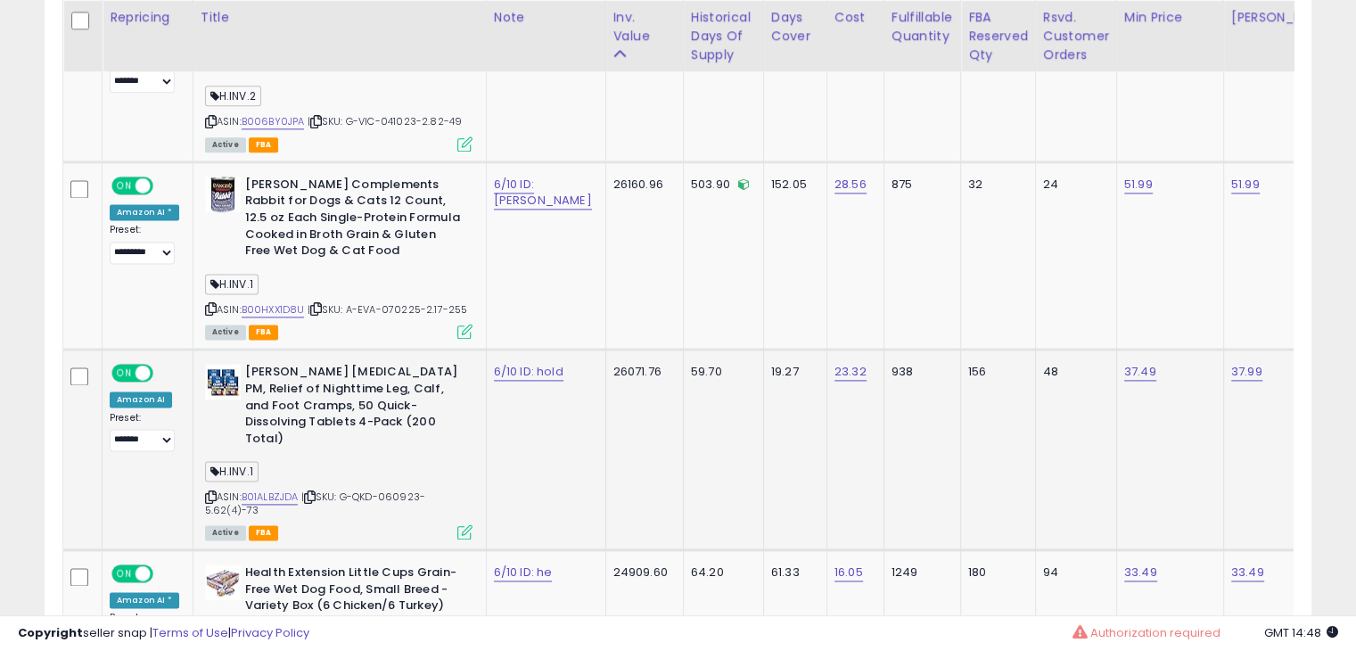
scroll to position [2367, 0]
click at [271, 489] on link "B01ALBZJDA" at bounding box center [270, 496] width 57 height 15
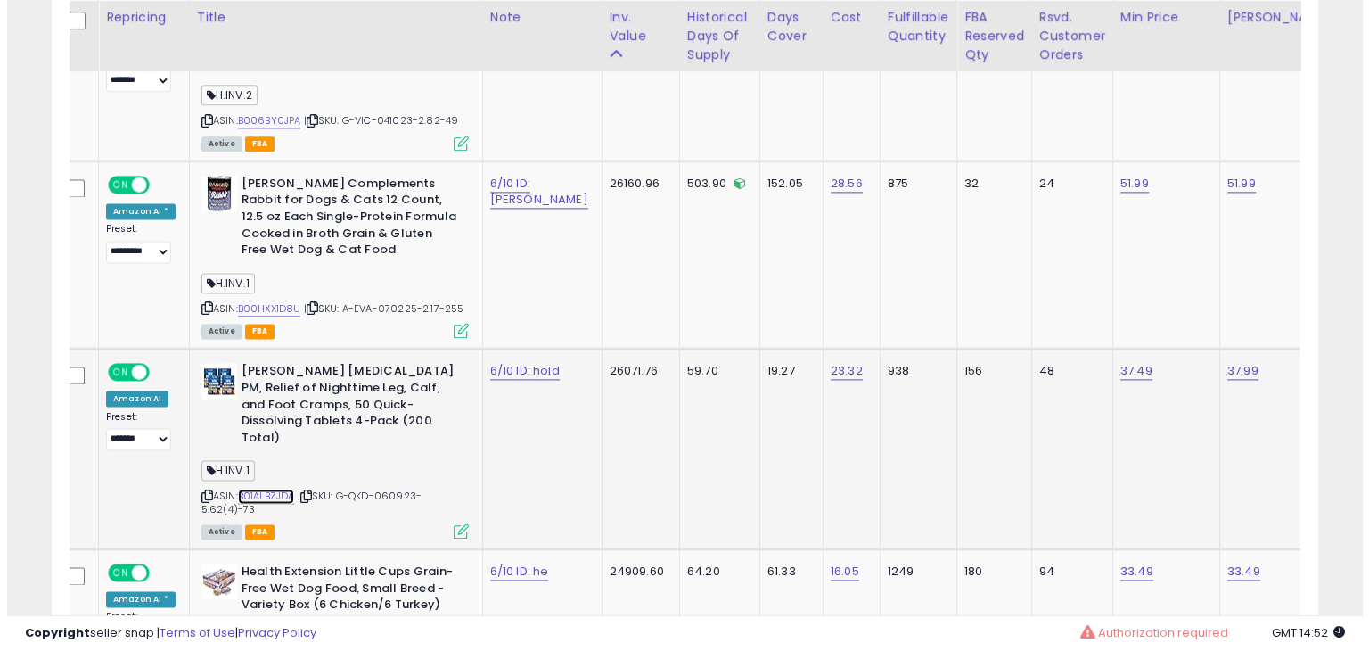
scroll to position [0, 11]
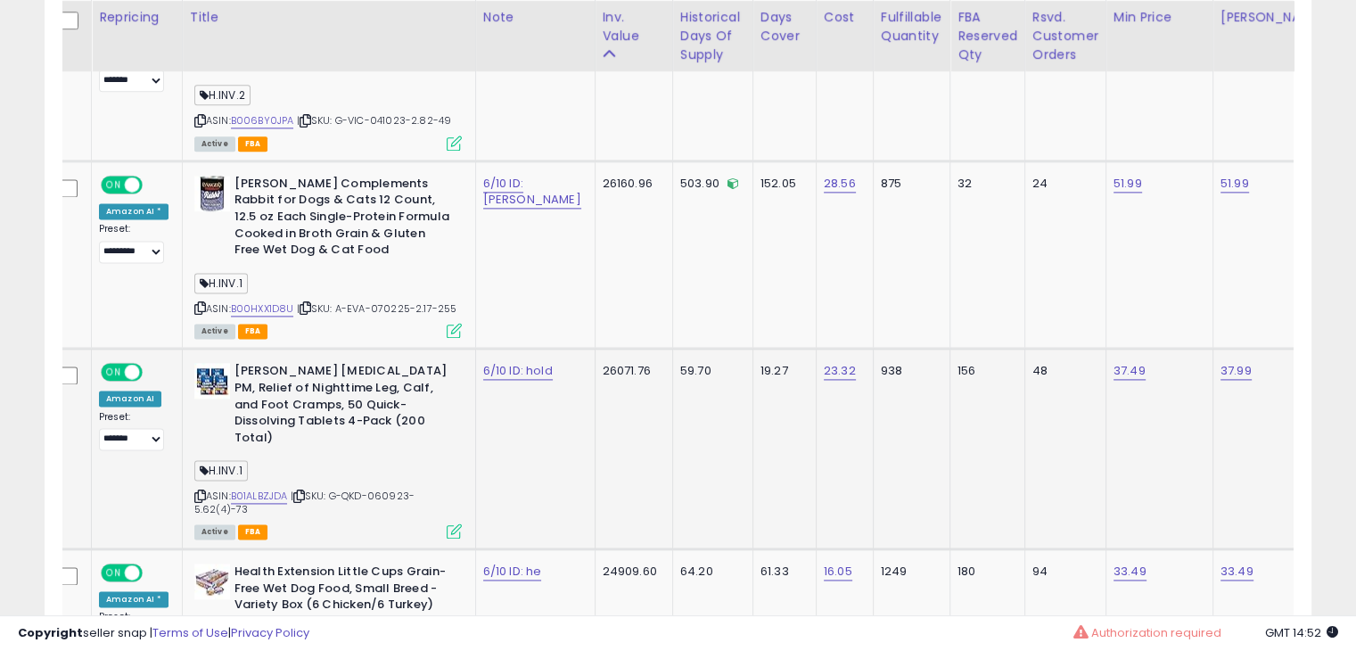
click at [447, 523] on icon at bounding box center [454, 530] width 15 height 15
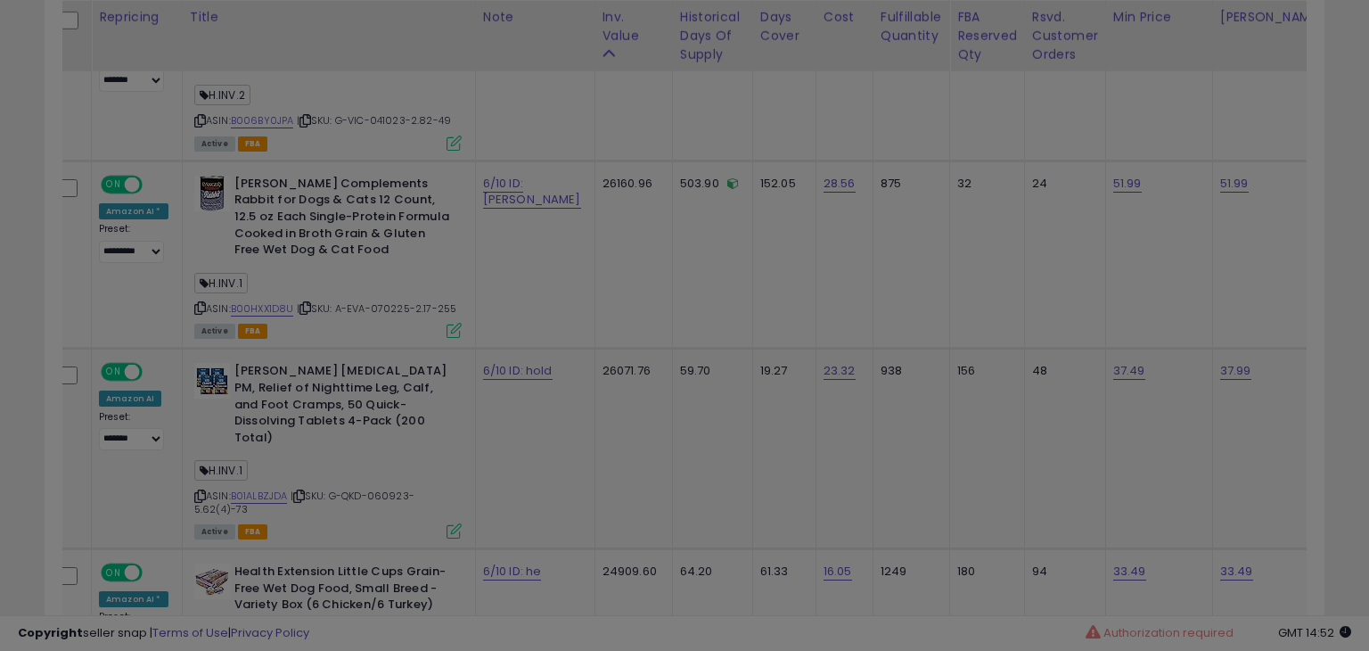
scroll to position [0, 0]
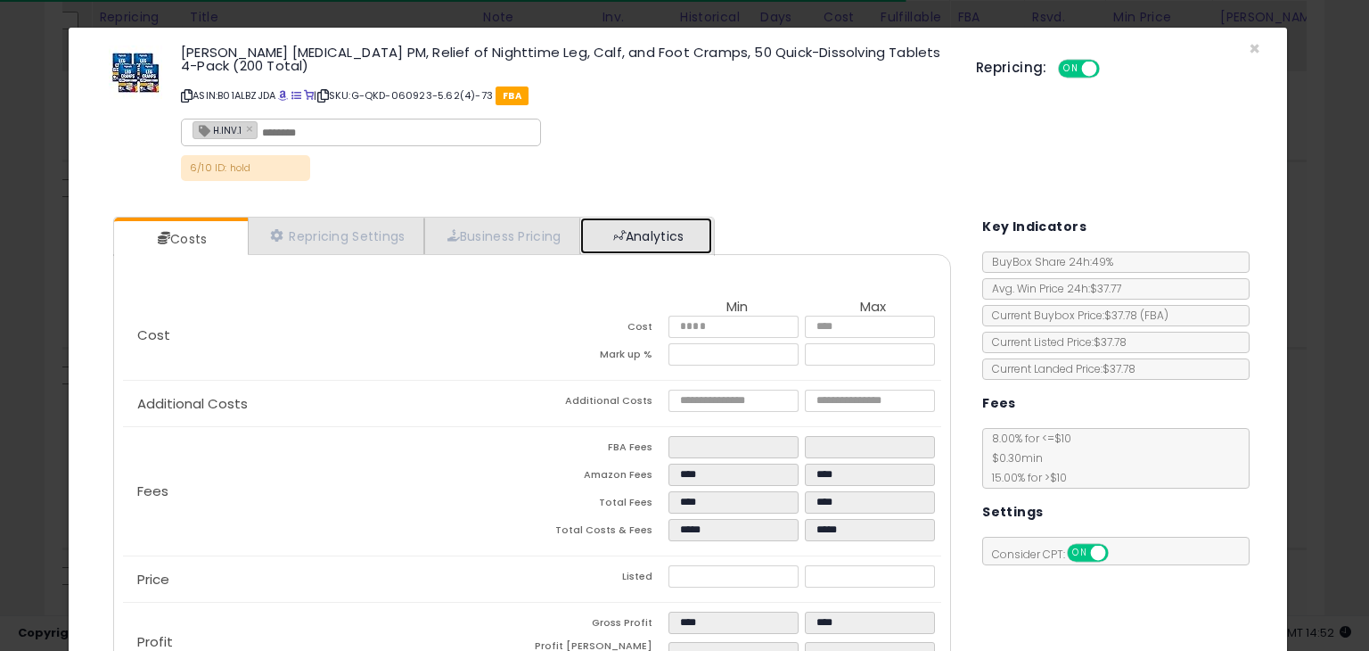
click at [645, 245] on link "Analytics" at bounding box center [646, 236] width 132 height 37
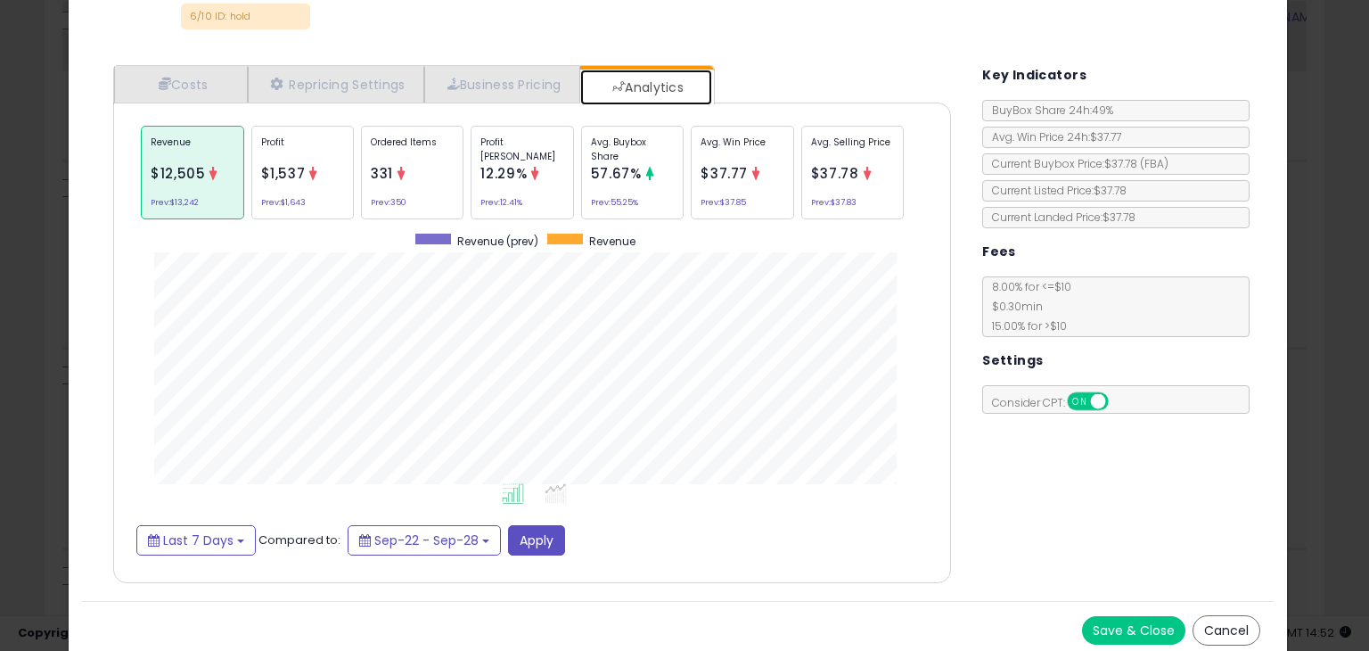
scroll to position [157, 0]
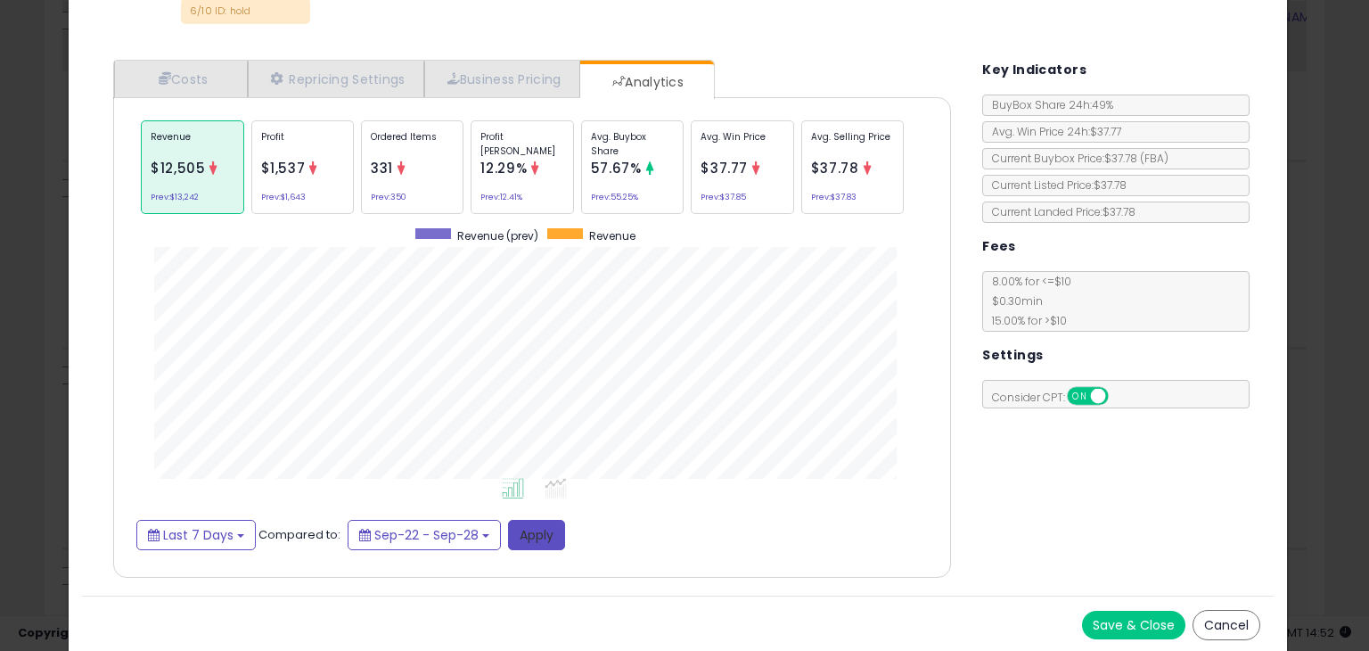
click at [542, 539] on button "Apply" at bounding box center [536, 535] width 57 height 30
click at [653, 183] on div "Avg. Buybox Share 57.67% Prev: 55.25%" at bounding box center [632, 167] width 103 height 94
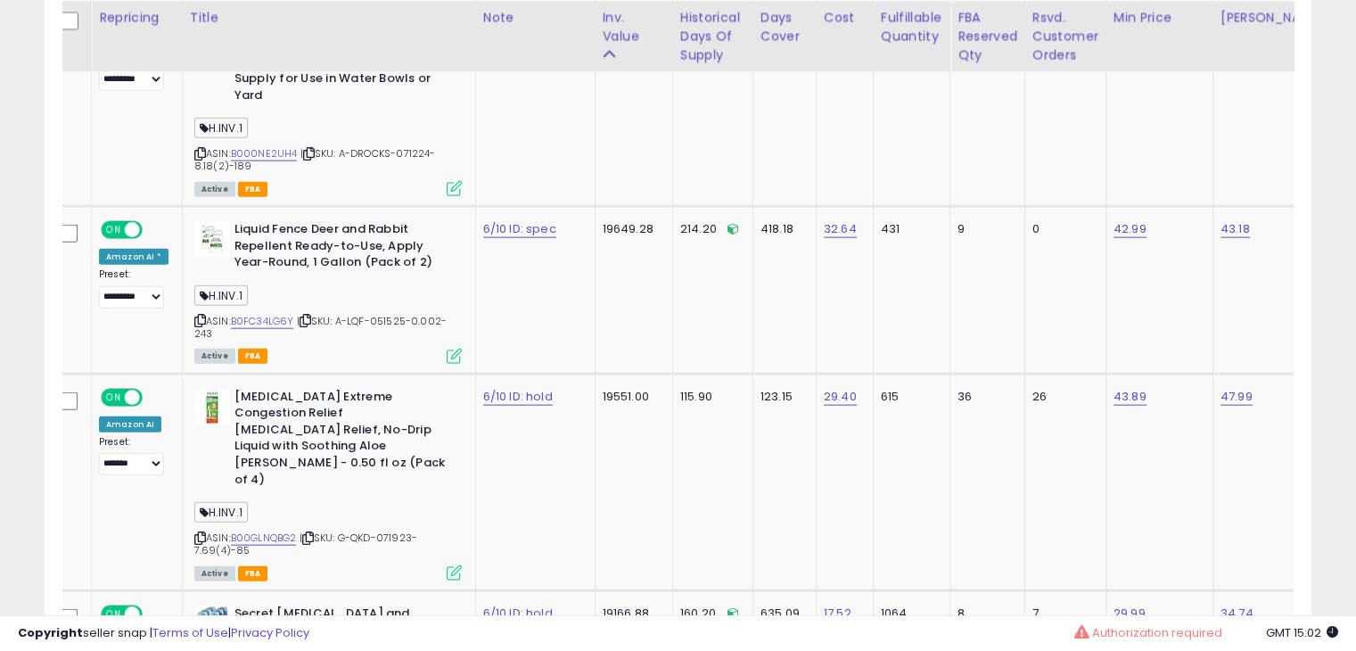
scroll to position [4150, 0]
click at [285, 530] on link "B00GLNQBG2" at bounding box center [264, 537] width 66 height 15
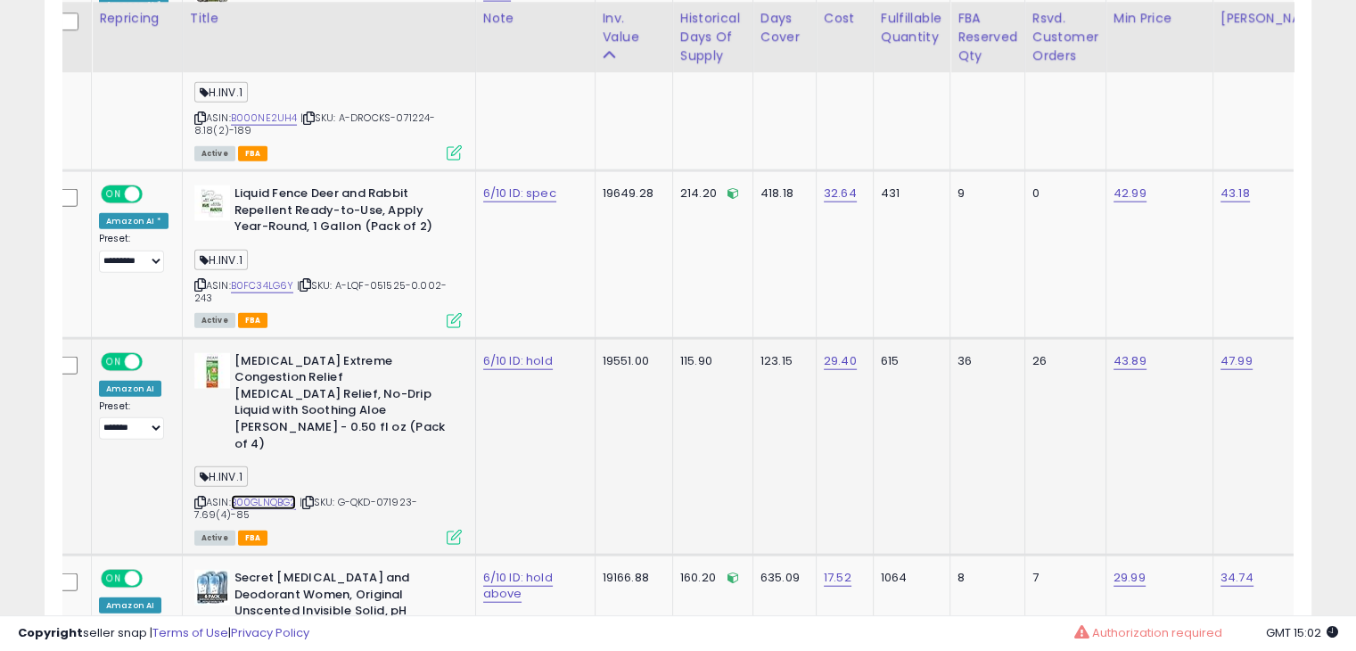
scroll to position [4186, 0]
click at [231, 493] on link "B00GLNQBG2" at bounding box center [264, 500] width 66 height 15
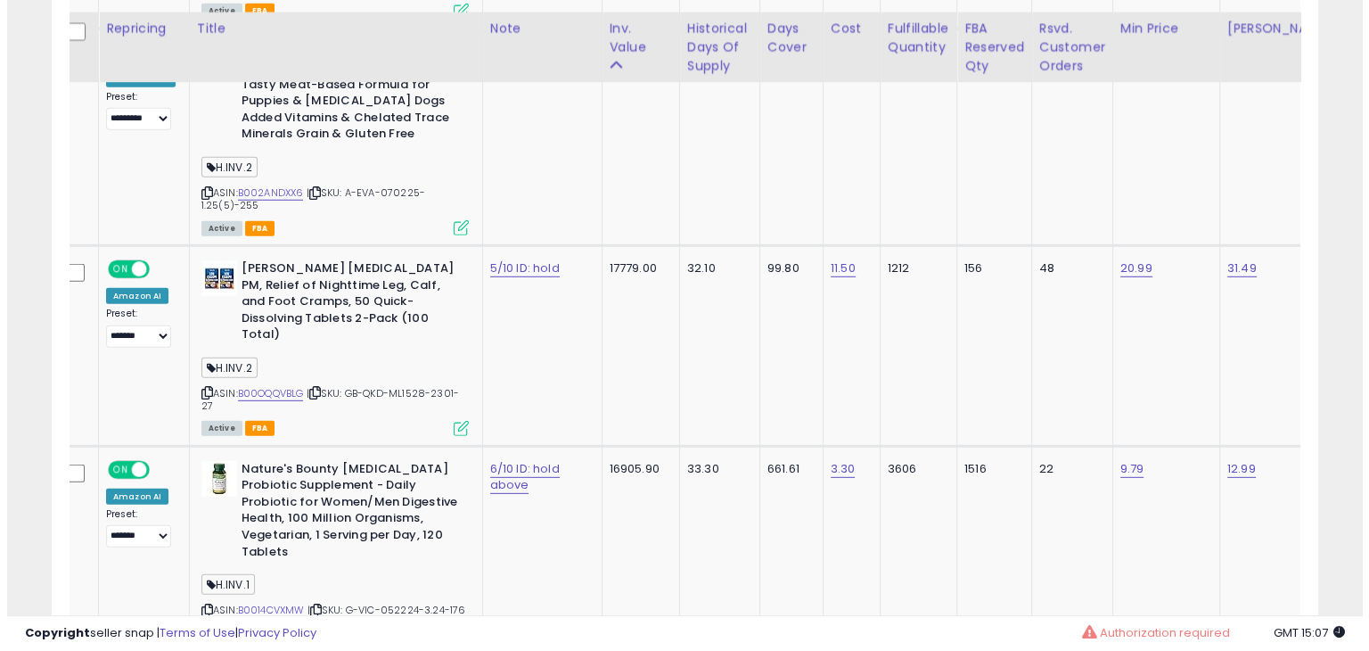
scroll to position [5127, 0]
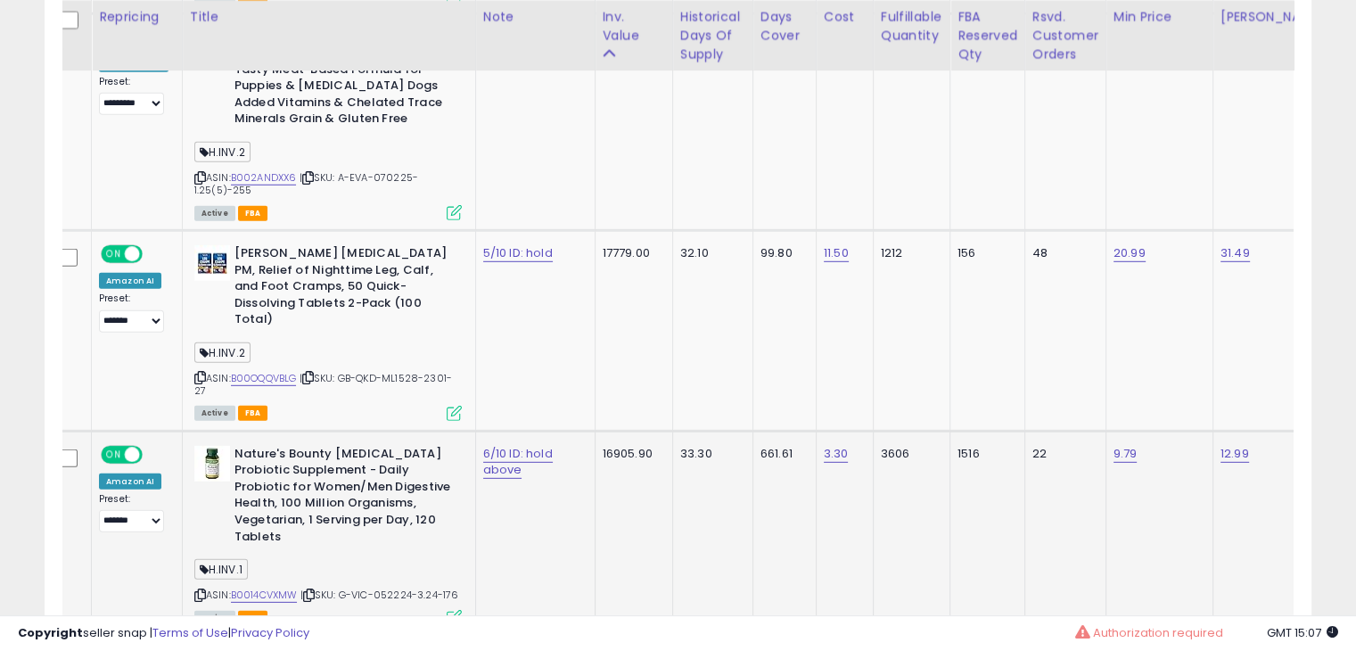
click at [448, 610] on icon at bounding box center [454, 617] width 15 height 15
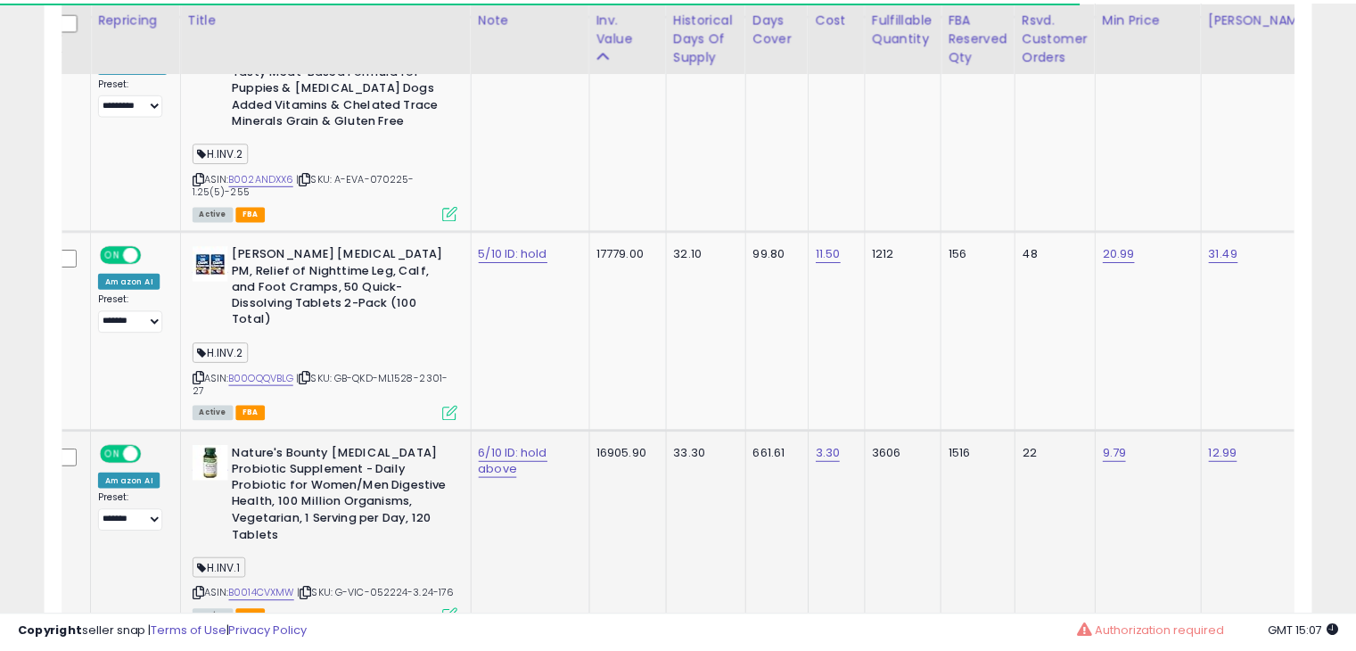
scroll to position [891135, 890767]
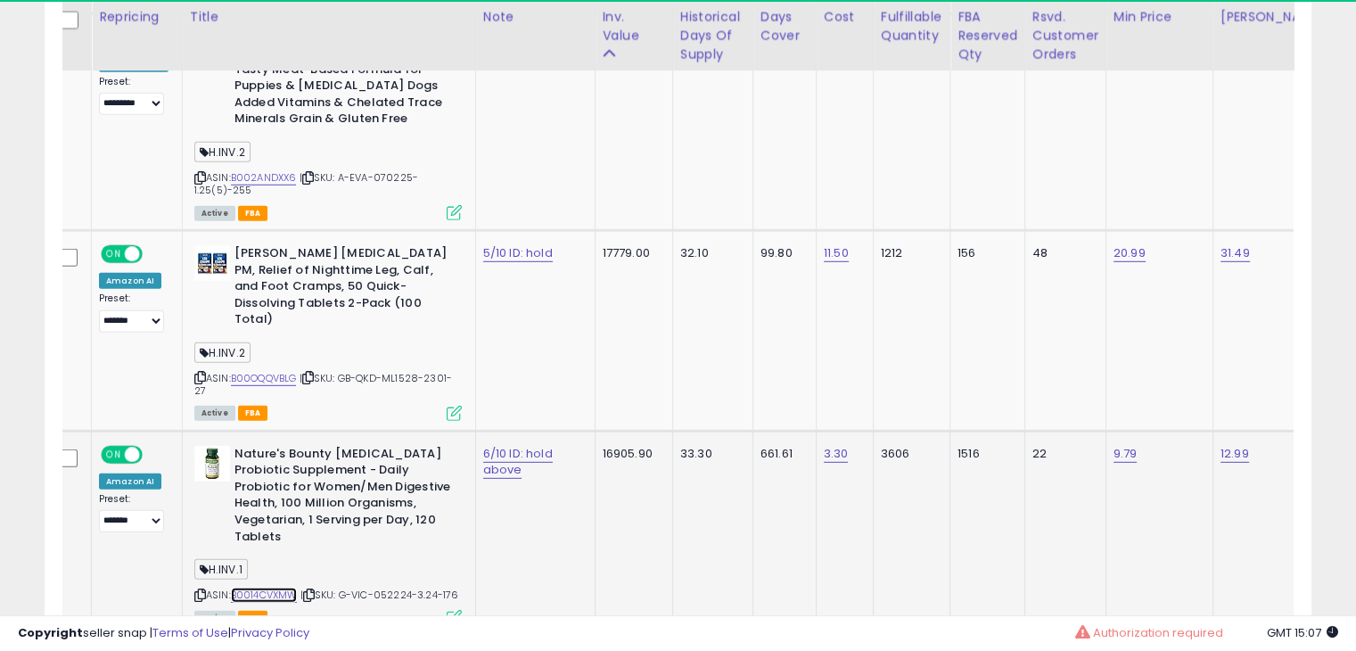
click at [288, 587] on link "B0014CVXMW" at bounding box center [264, 594] width 67 height 15
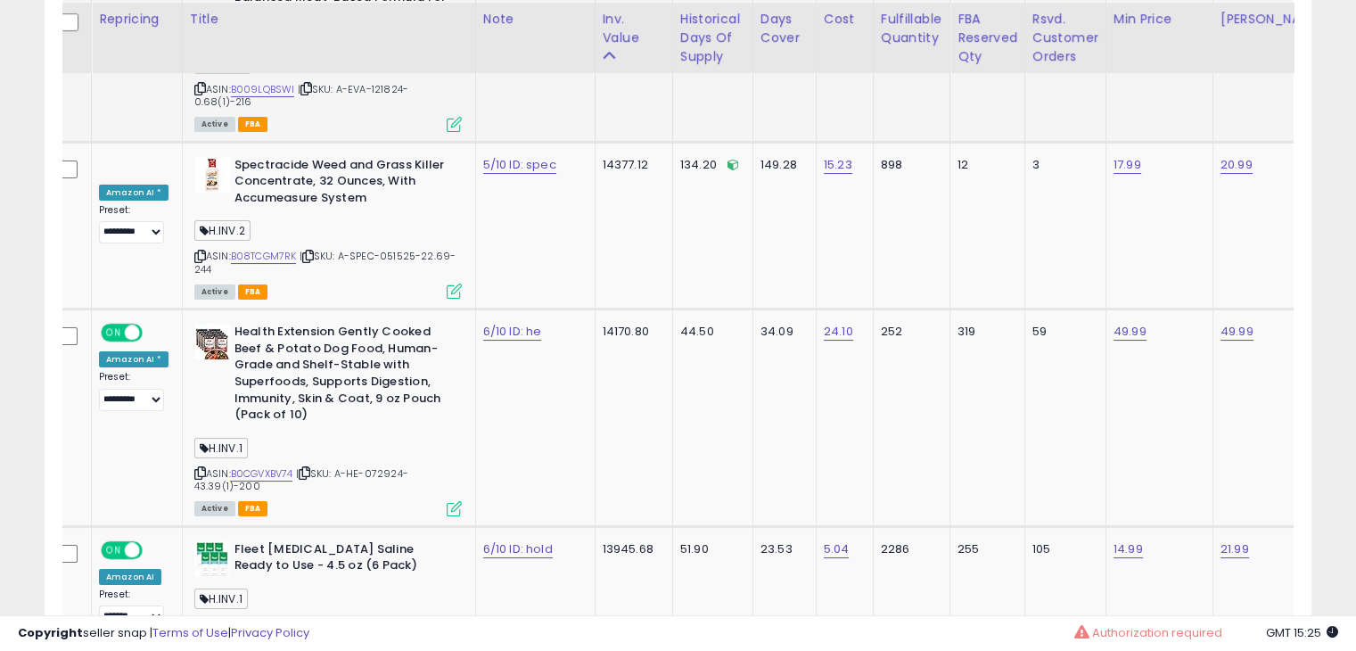
scroll to position [6849, 0]
click at [278, 615] on link "B002ZVM20I" at bounding box center [263, 622] width 65 height 15
click at [816, 524] on td "5.04" at bounding box center [844, 593] width 57 height 138
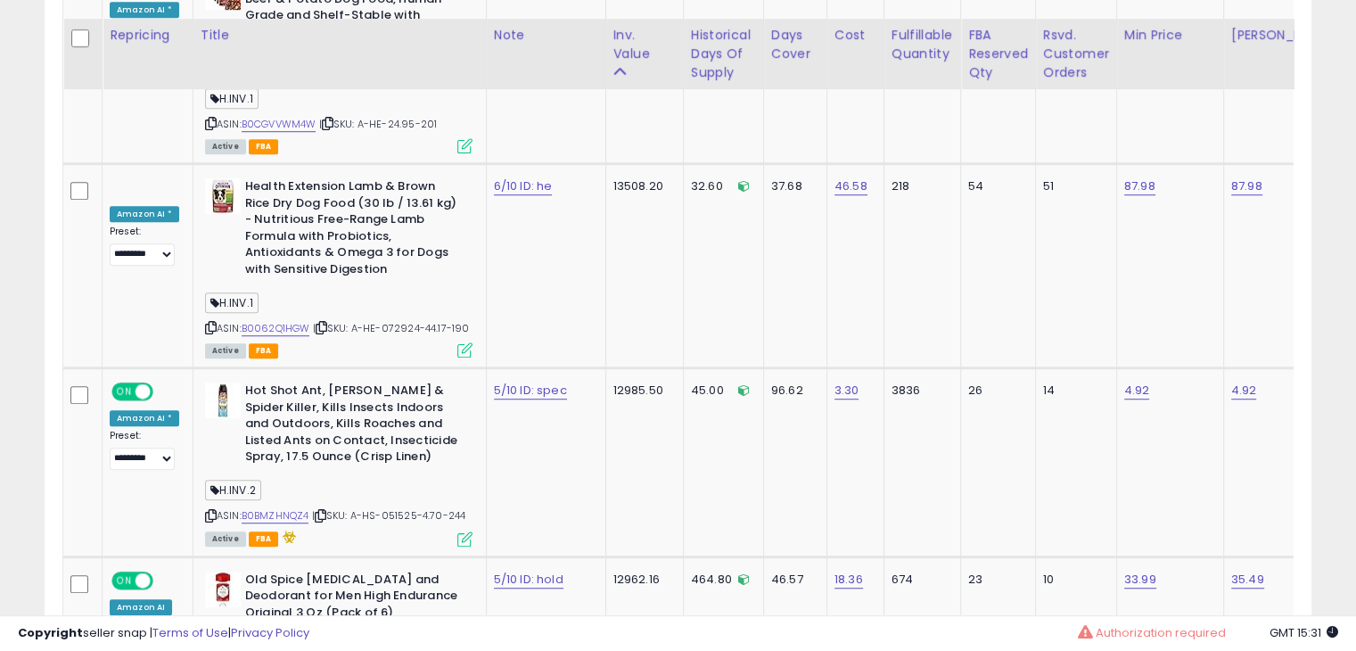
scroll to position [7954, 0]
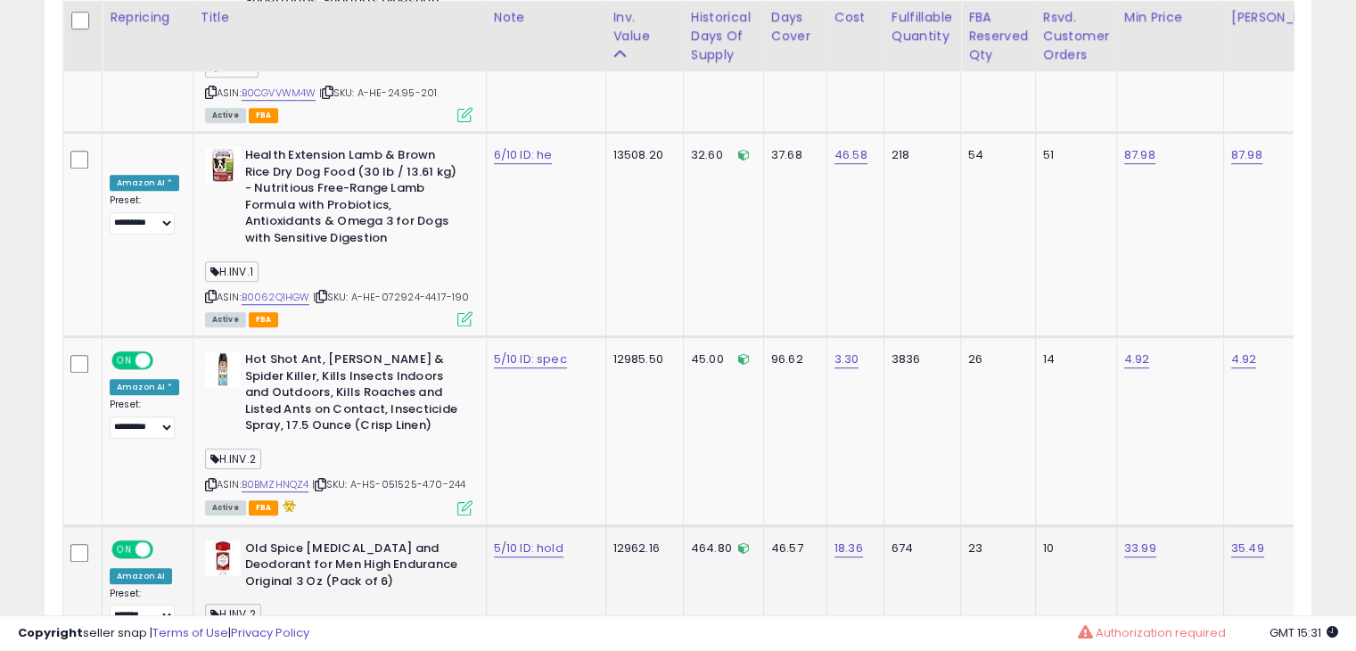
click at [287, 632] on link "B0017WGHRU" at bounding box center [275, 639] width 67 height 15
click at [826, 525] on td "18.36" at bounding box center [854, 602] width 57 height 154
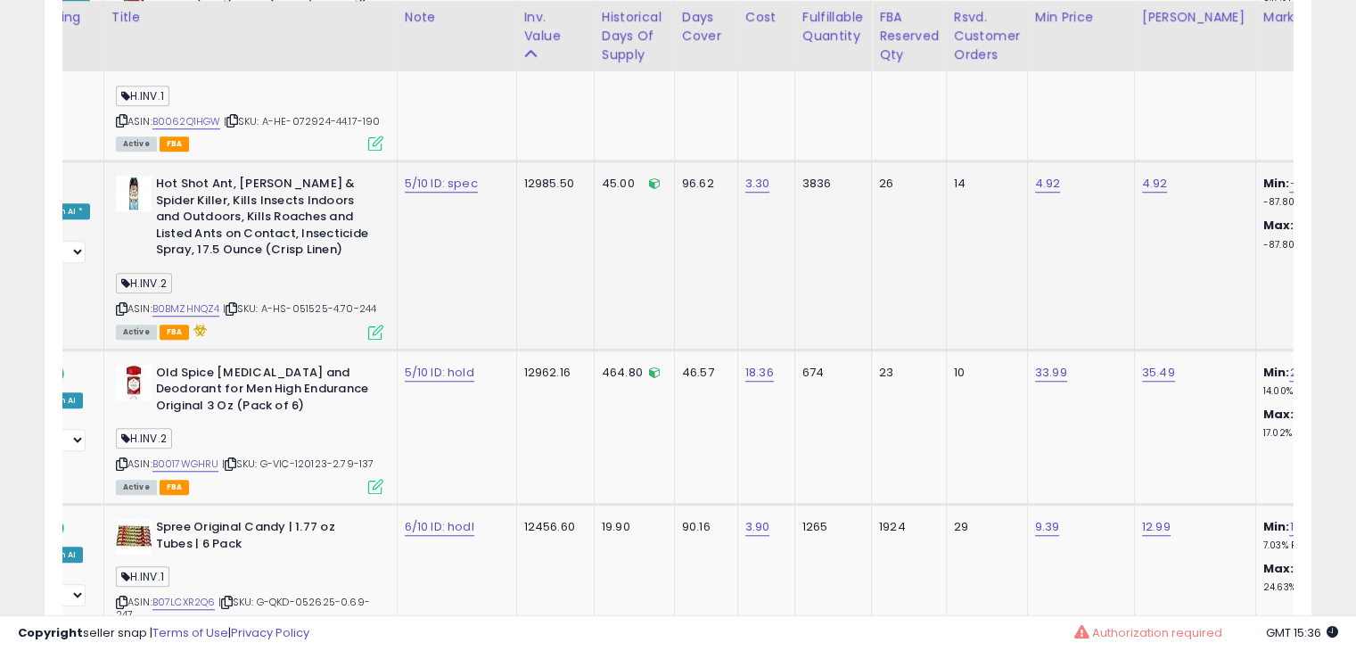
scroll to position [8138, 0]
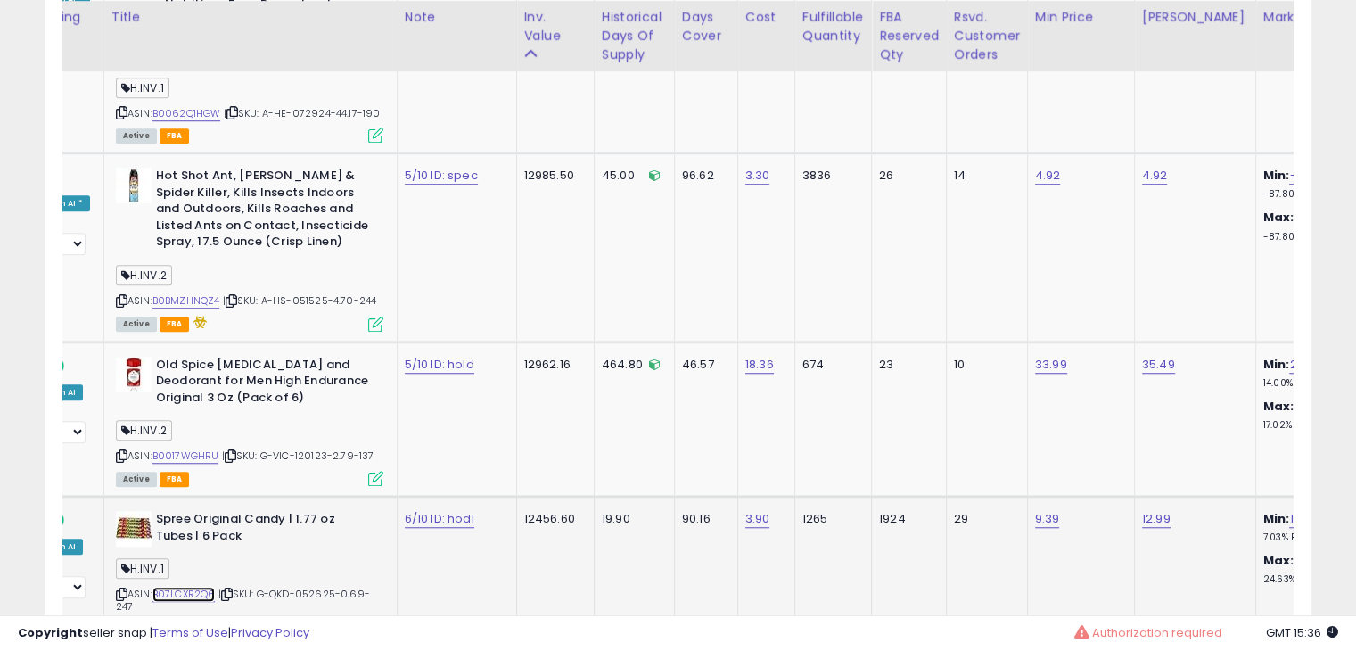
click at [182, 587] on link "B07LCXR2Q6" at bounding box center [183, 594] width 63 height 15
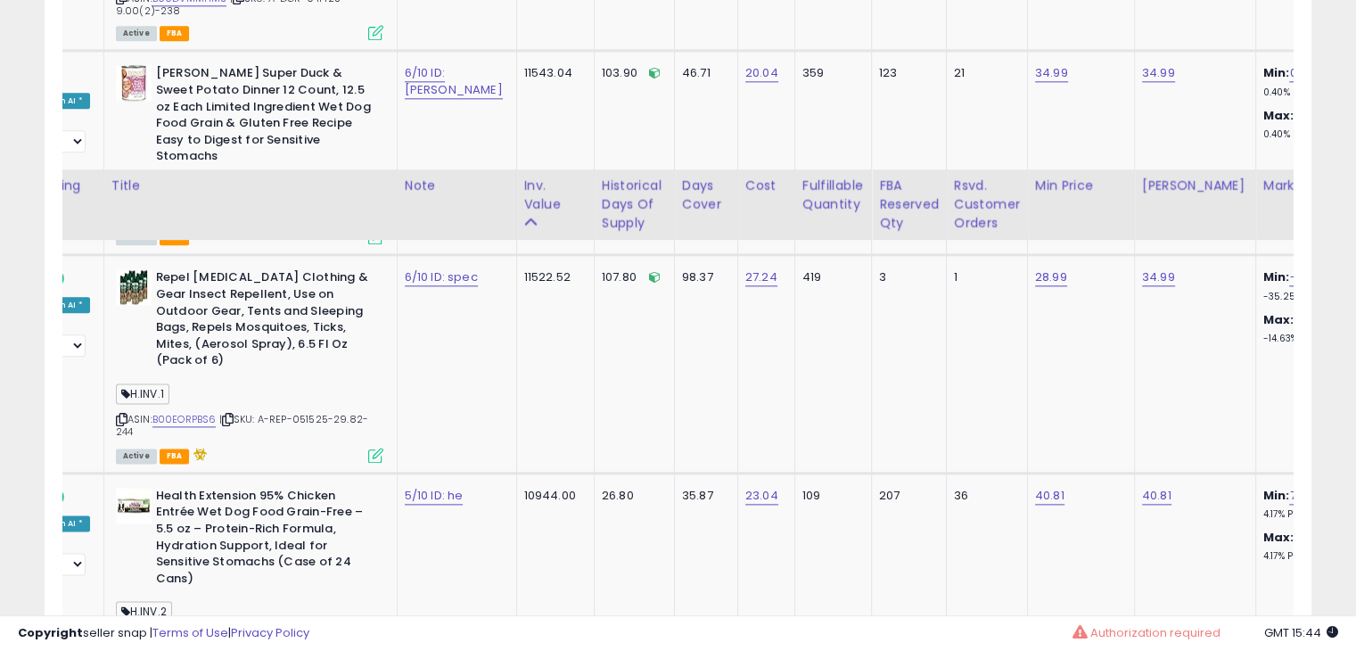
scroll to position [9129, 0]
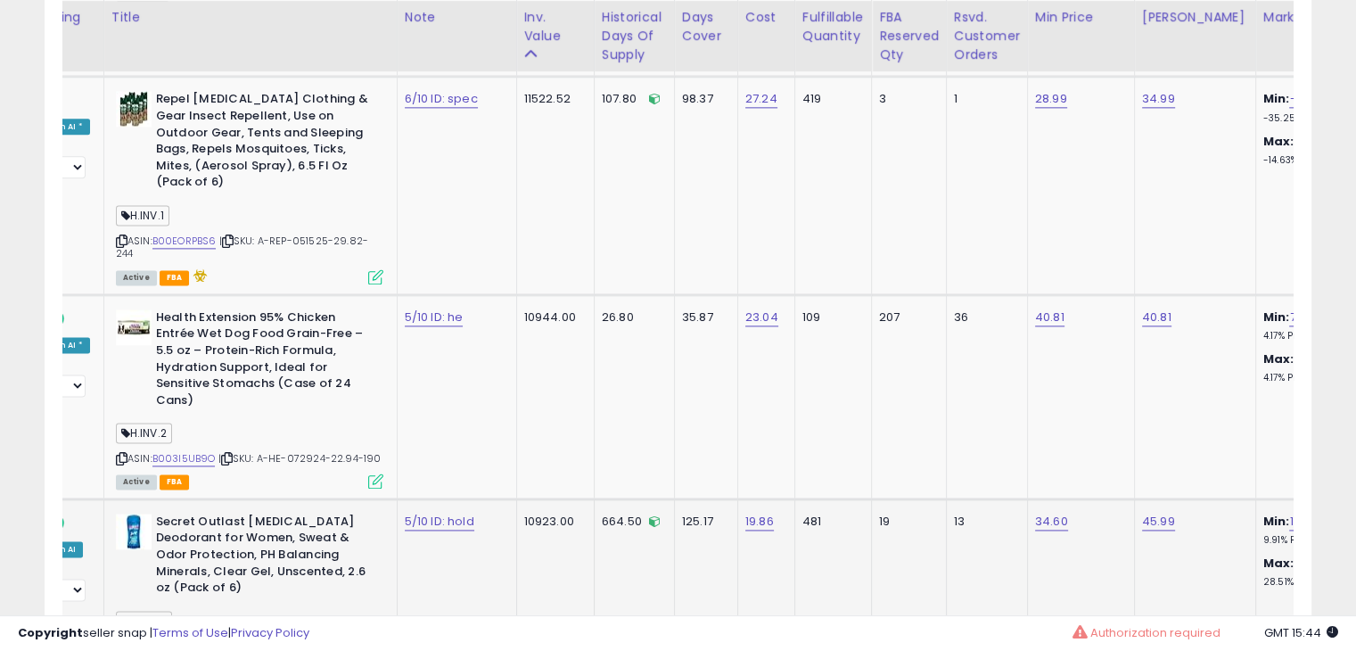
click at [185, 639] on link "B01KWXC890" at bounding box center [185, 646] width 66 height 15
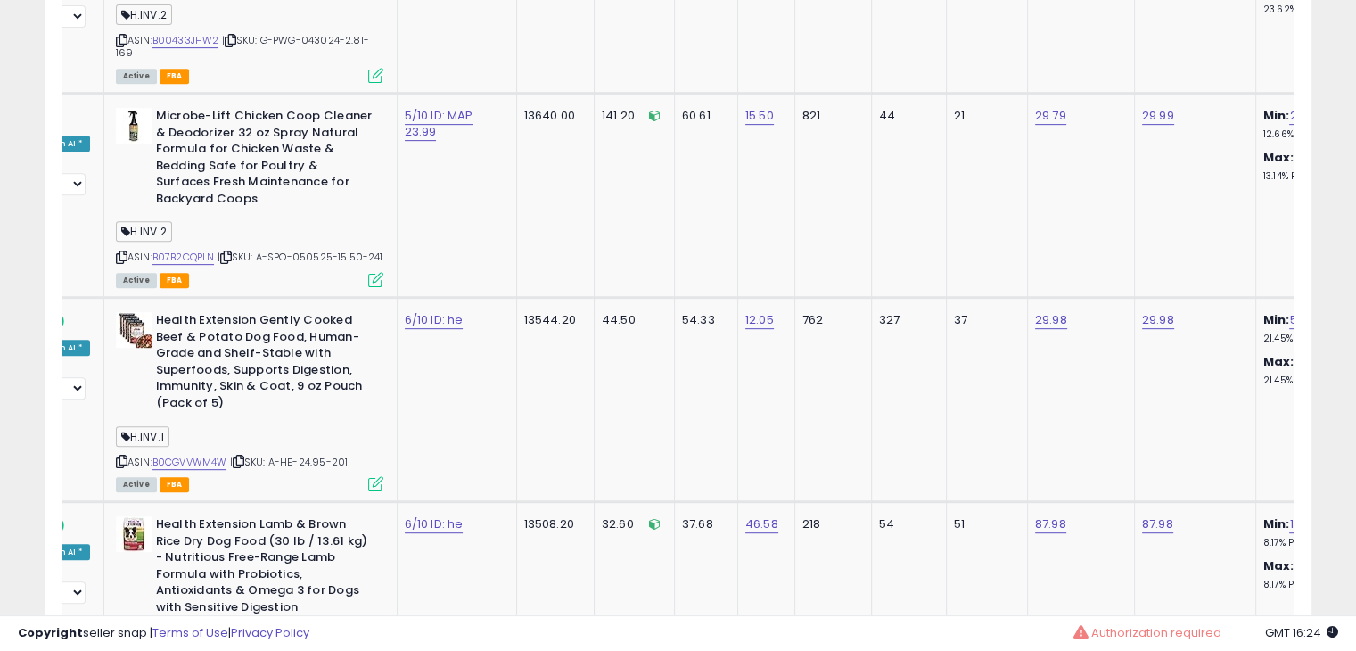
scroll to position [7460, 0]
